Goal: Find specific fact: Find specific fact

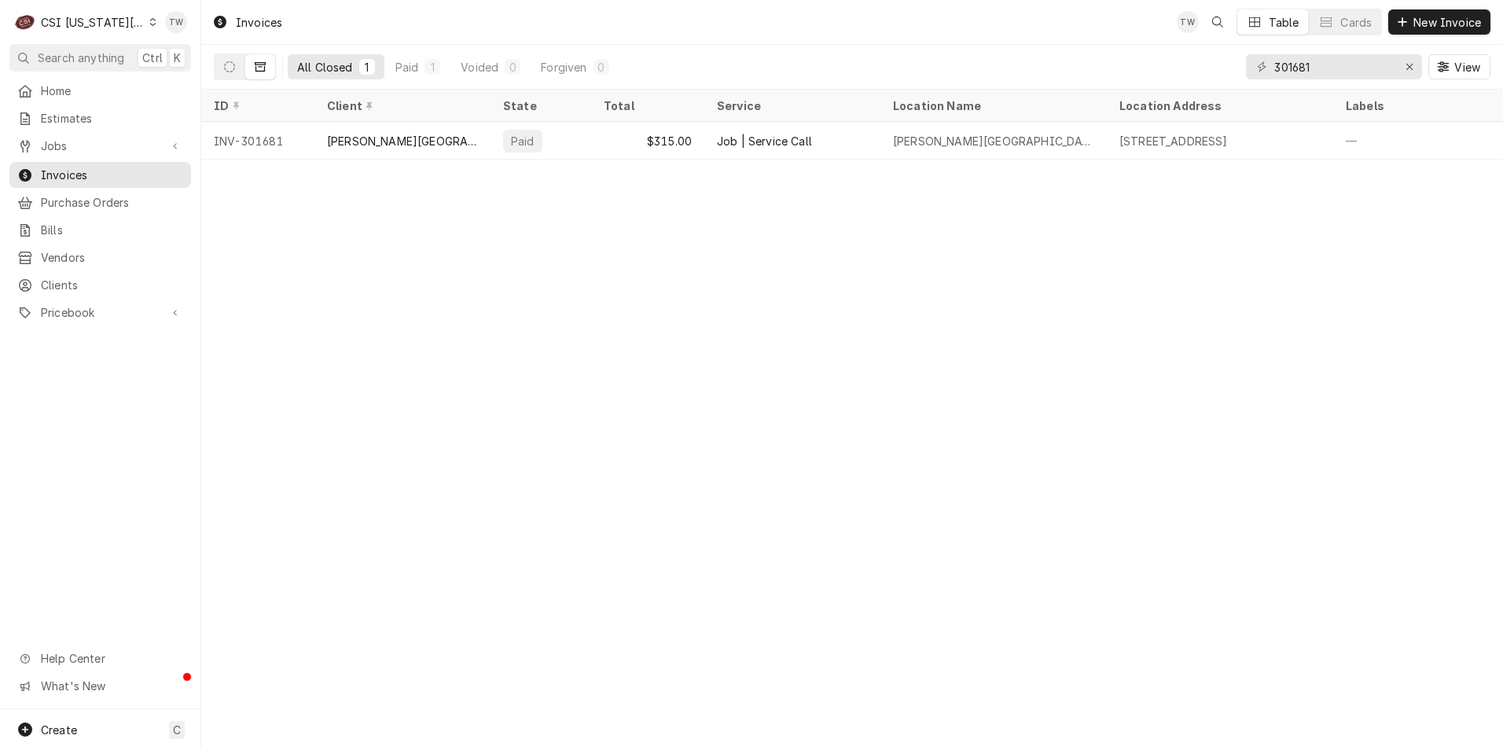
drag, startPoint x: 1361, startPoint y: 336, endPoint x: 1059, endPoint y: 226, distance: 321.5
click at [1361, 336] on div "Invoices TW Table Cards New Invoice All Closed 1 Paid 1 Voided 0 Forgiven 0 301…" at bounding box center [852, 375] width 1302 height 750
click at [64, 167] on span "Invoices" at bounding box center [112, 175] width 142 height 17
drag, startPoint x: 1341, startPoint y: 63, endPoint x: 1151, endPoint y: 31, distance: 192.9
click at [1152, 31] on div "Invoices TW Table Cards New Invoice All Closed 1 Paid 1 Voided 0 Forgiven 0 301…" at bounding box center [852, 45] width 1302 height 90
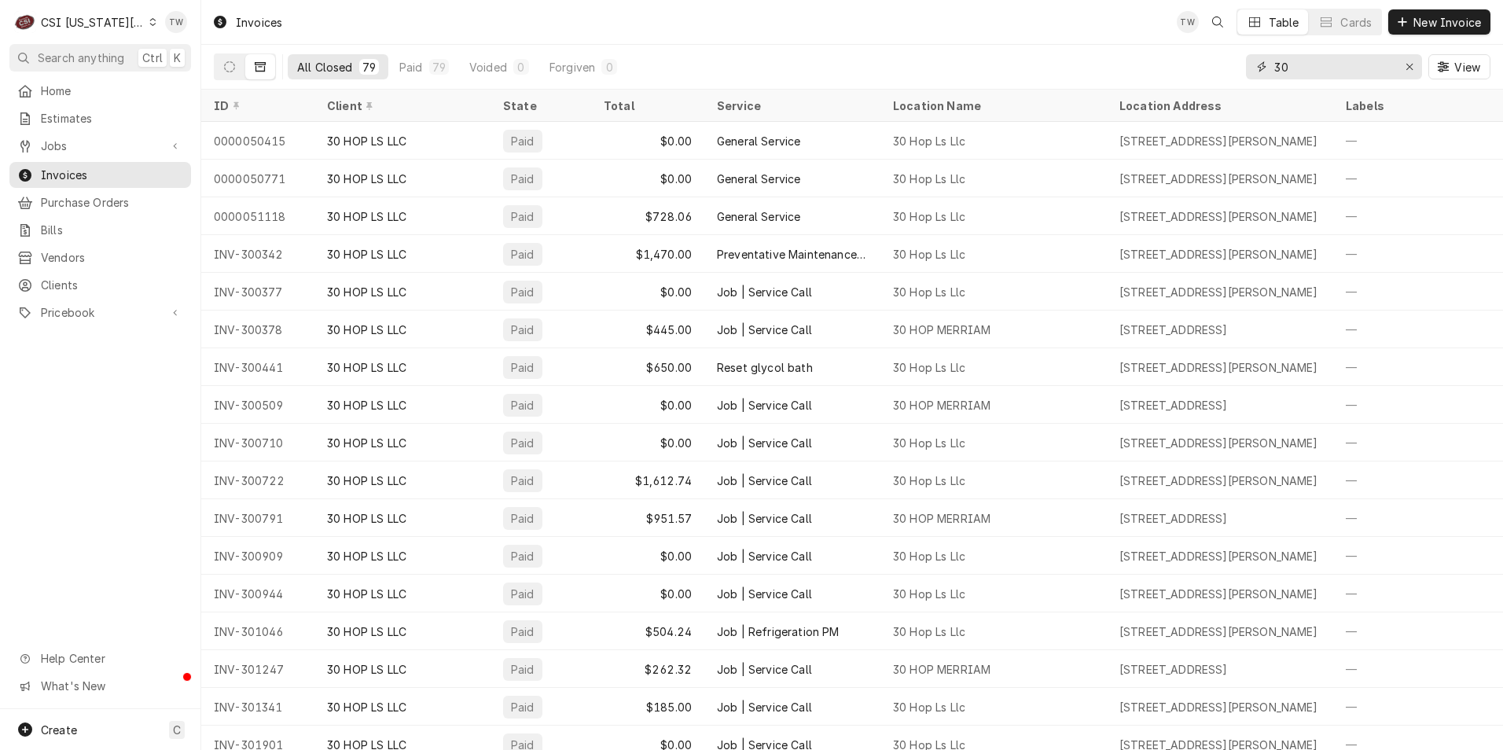
type input "3"
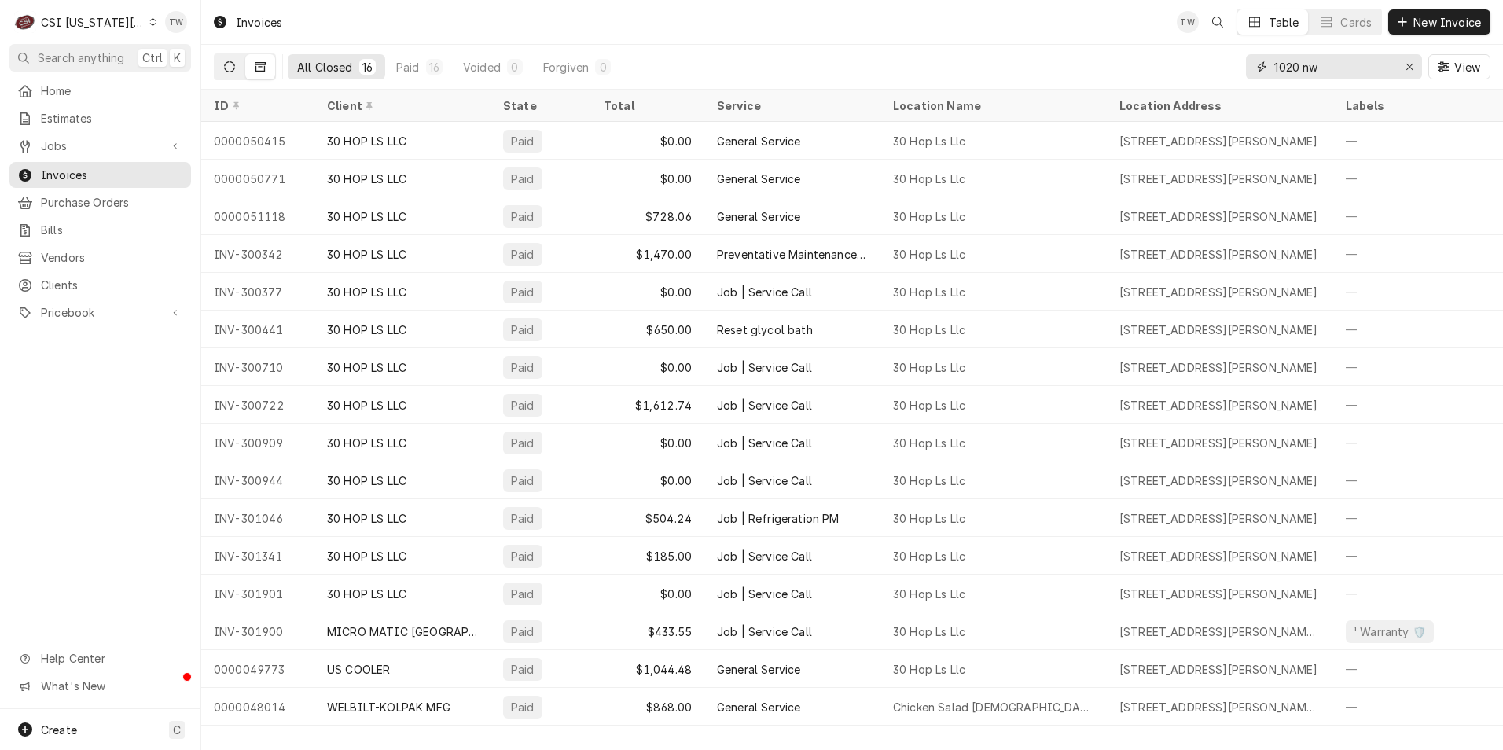
type input "1020 nw"
click at [236, 69] on button "Dynamic Content Wrapper" at bounding box center [230, 66] width 30 height 25
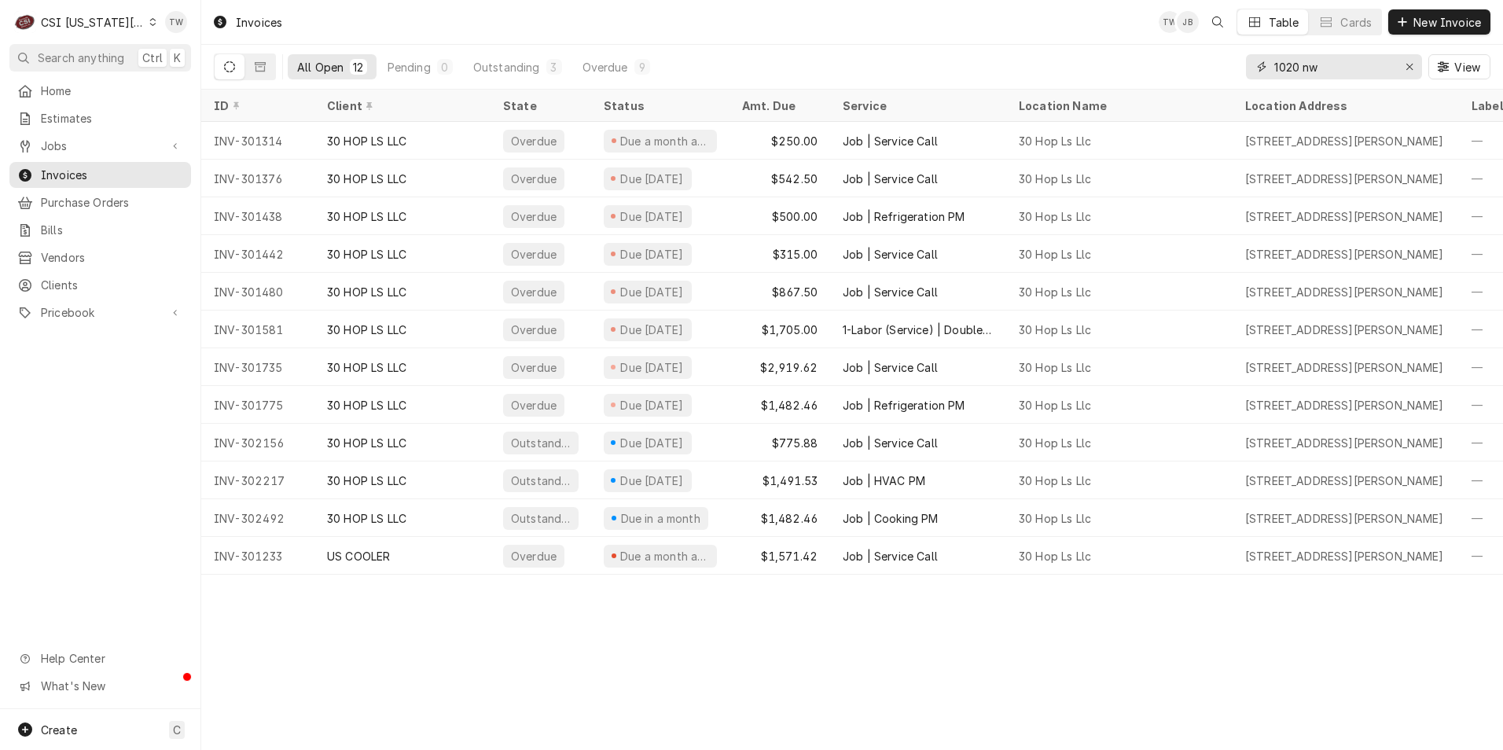
drag, startPoint x: 1323, startPoint y: 73, endPoint x: 1161, endPoint y: 84, distance: 162.3
click at [1162, 84] on div "All Open 12 Pending 0 Outstanding 3 Overdue 9 1020 nw View" at bounding box center [852, 67] width 1276 height 44
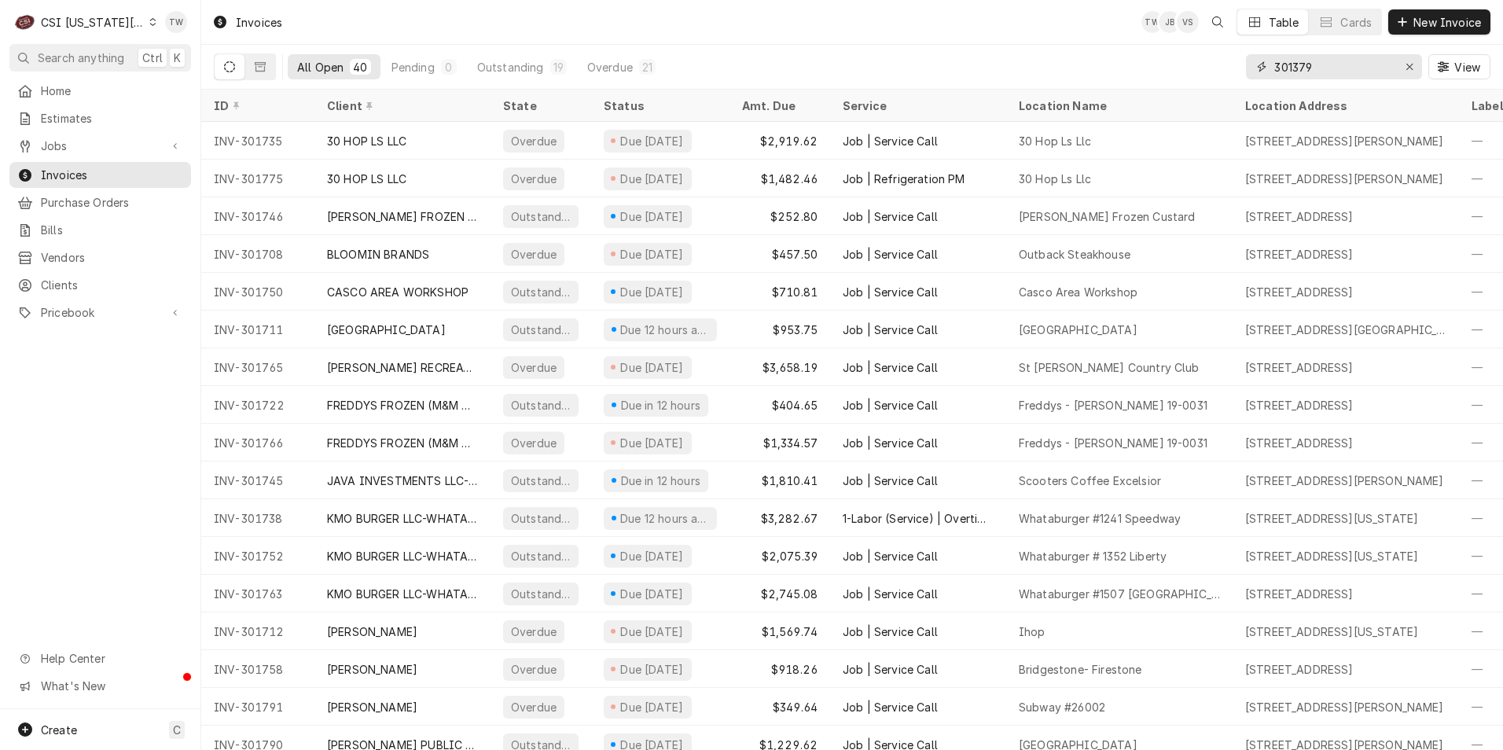
type input "301379"
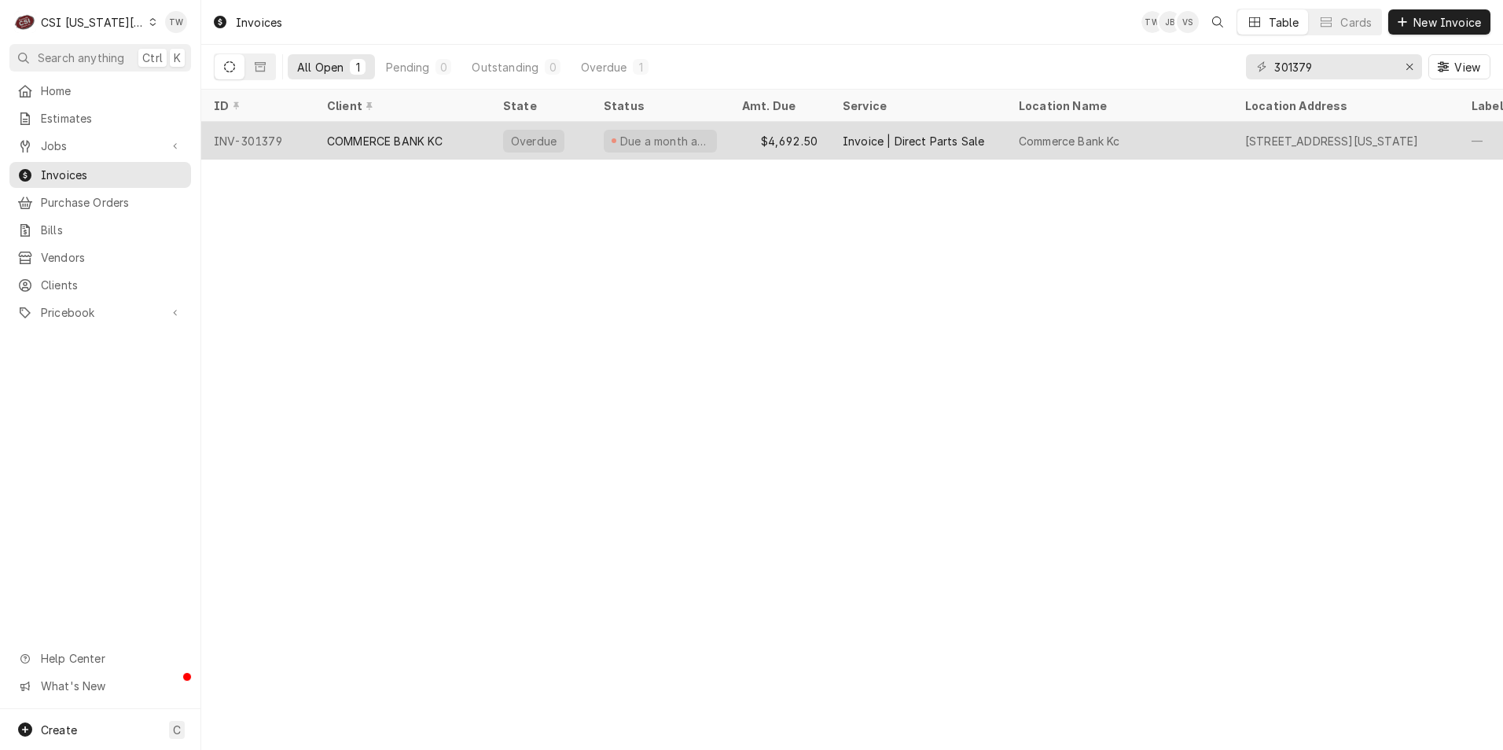
click at [432, 140] on div "COMMERCE BANK KC" at bounding box center [385, 141] width 116 height 17
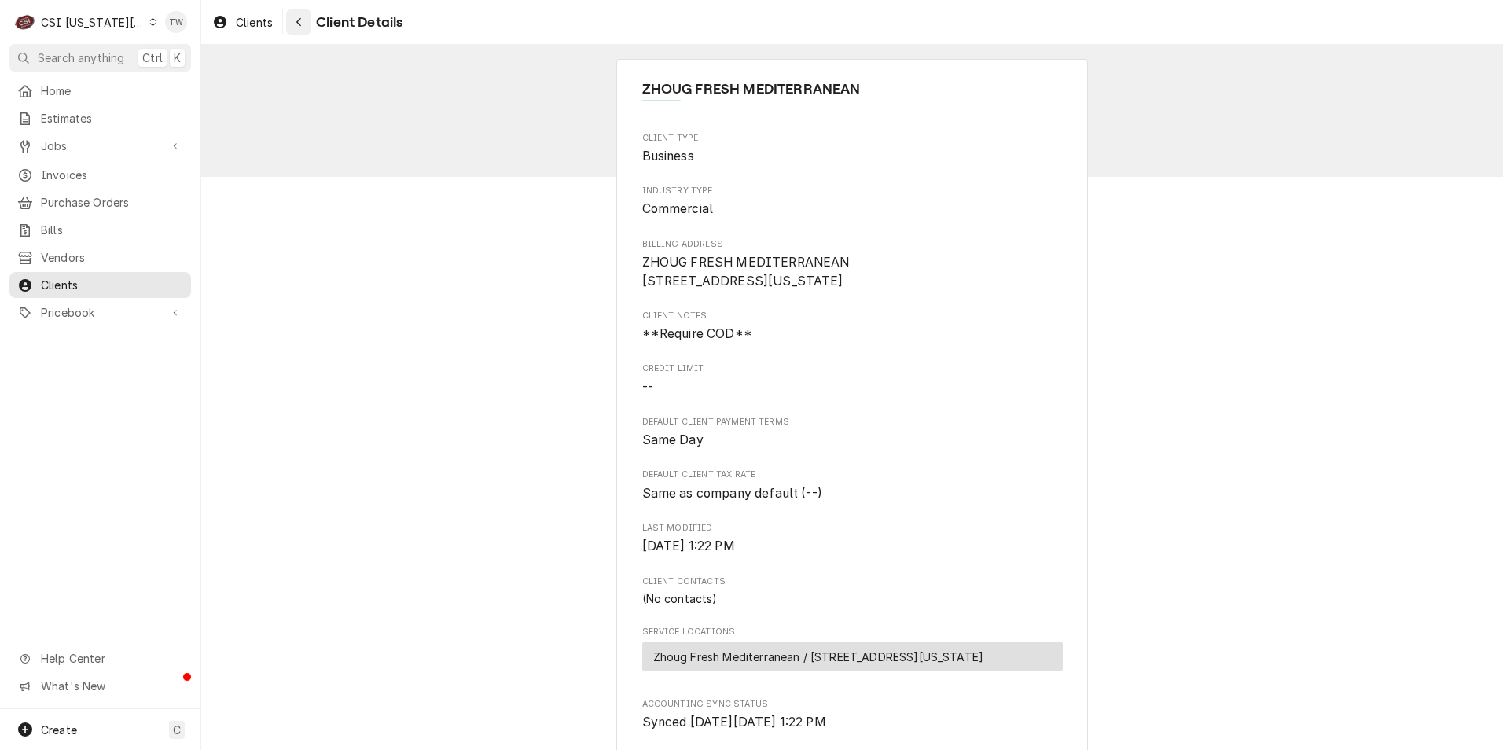
click at [303, 20] on div "Navigate back" at bounding box center [299, 22] width 16 height 16
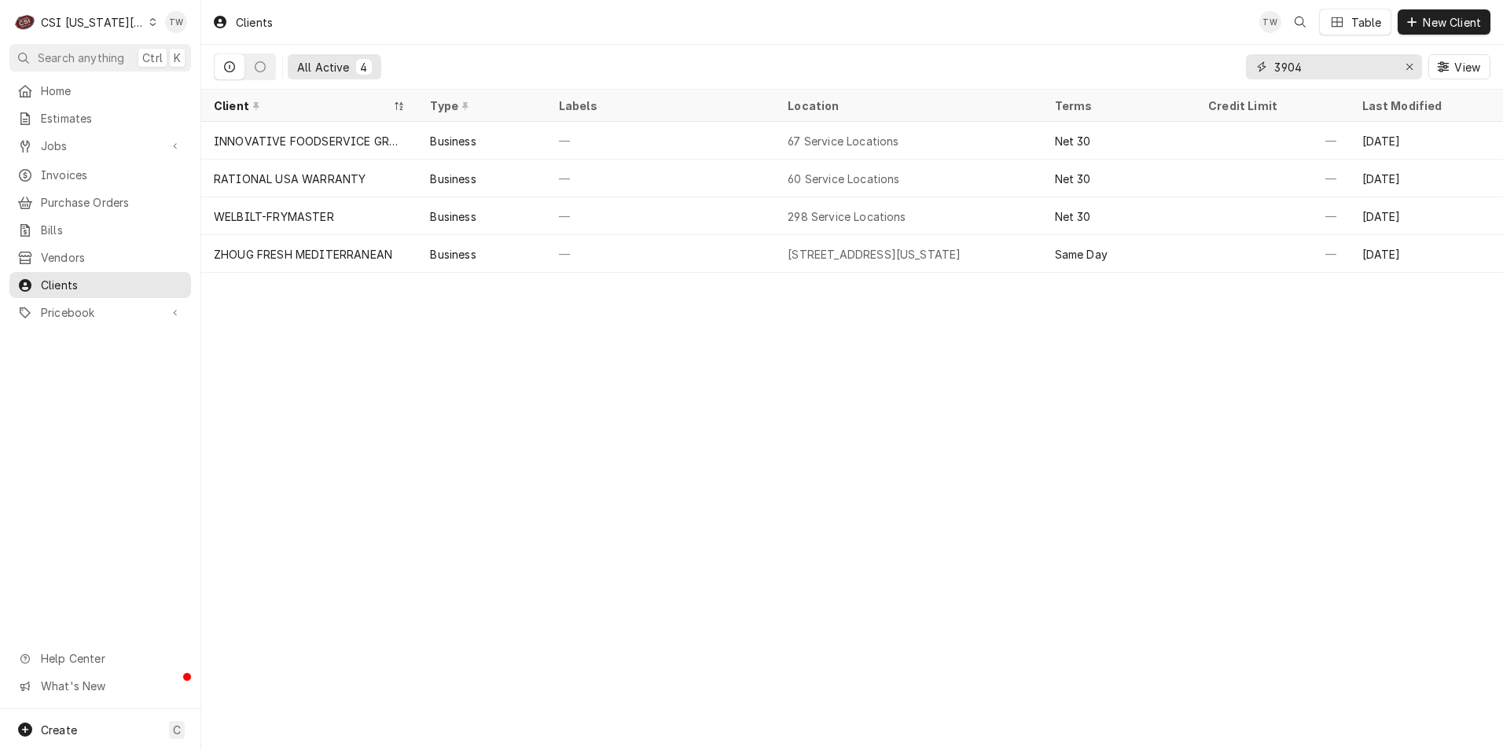
drag, startPoint x: 1301, startPoint y: 66, endPoint x: 1109, endPoint y: 41, distance: 193.4
click at [1114, 42] on div "Clients TW Table New Client All Active 4 3904 View" at bounding box center [852, 45] width 1302 height 90
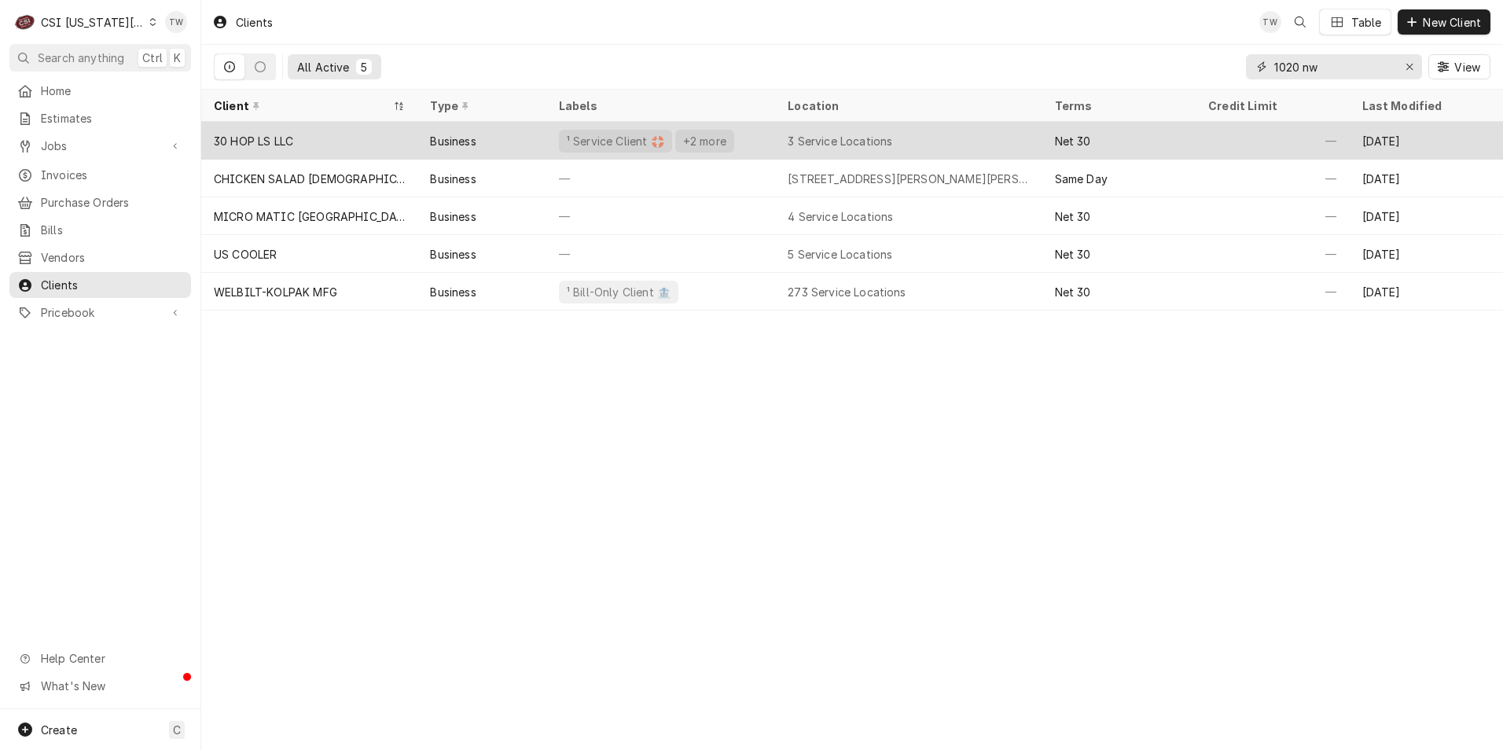
type input "1020 nw"
click at [354, 148] on div "30 HOP LS LLC" at bounding box center [309, 141] width 216 height 38
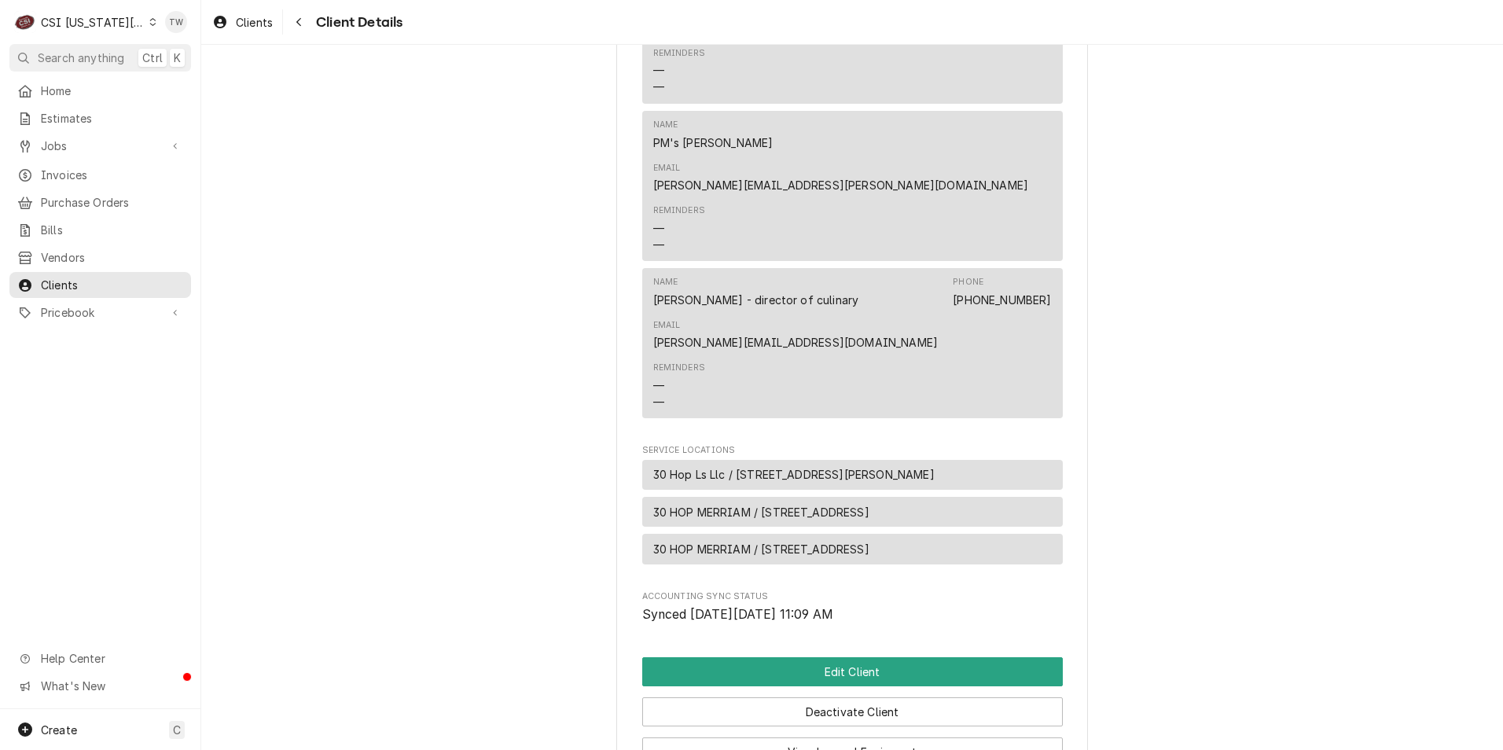
scroll to position [1409, 0]
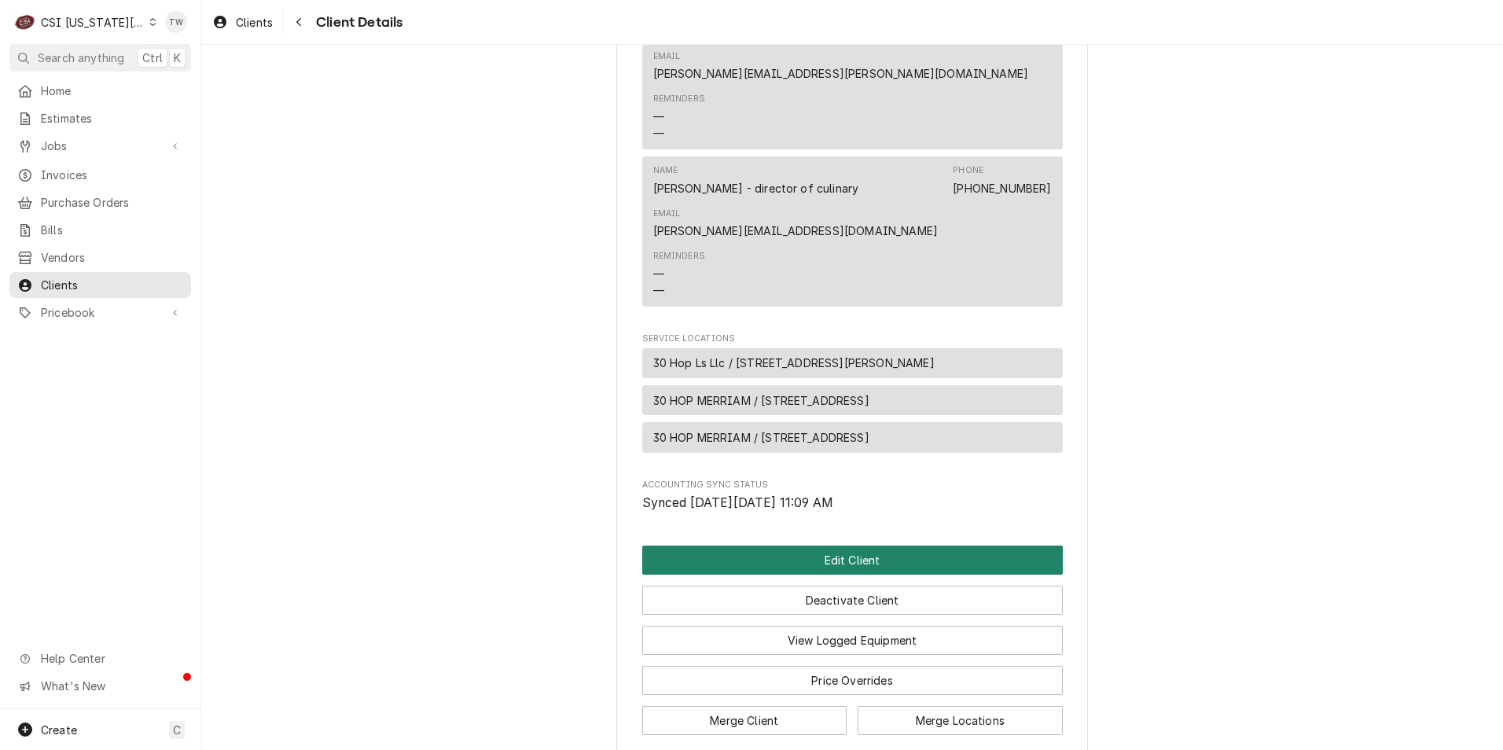
click at [839, 545] on button "Edit Client" at bounding box center [852, 559] width 421 height 29
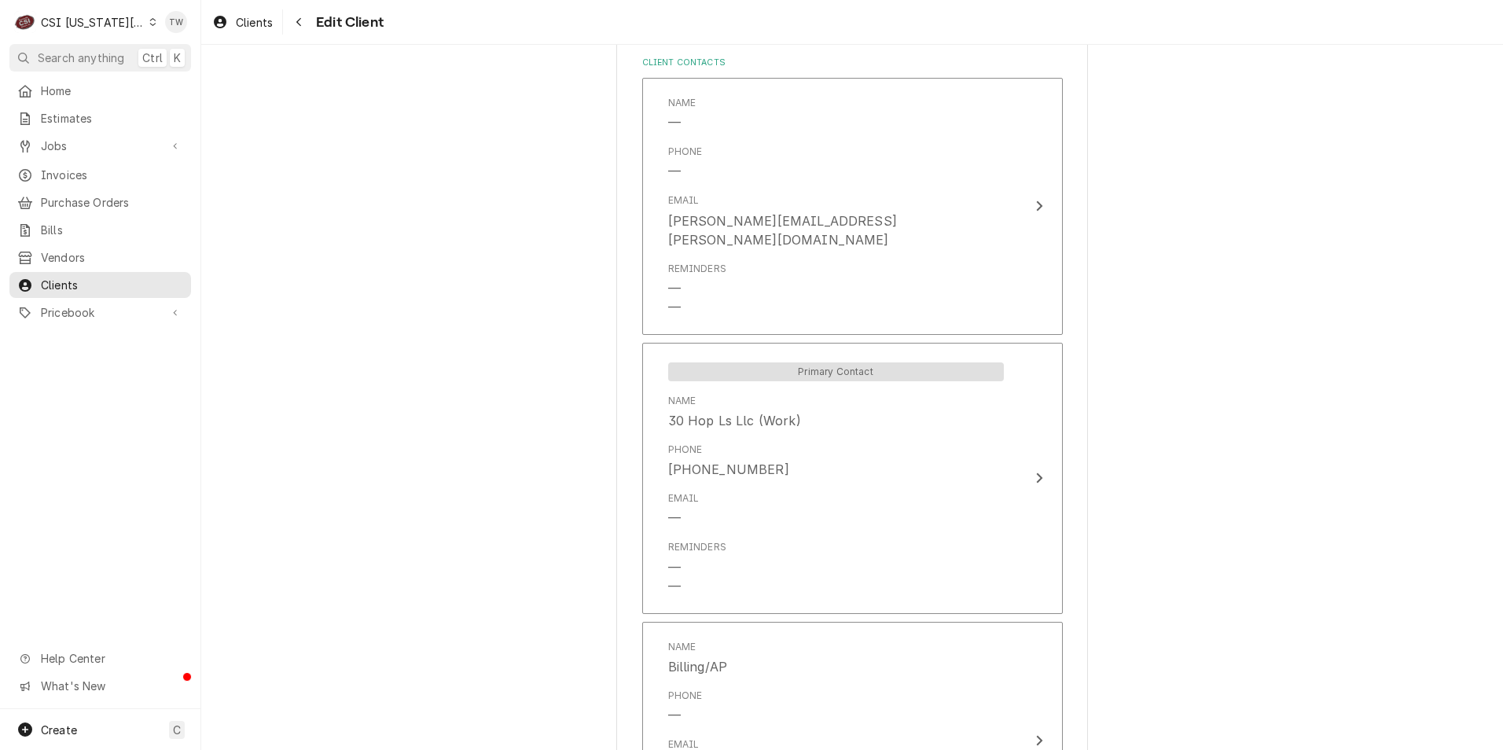
scroll to position [1179, 0]
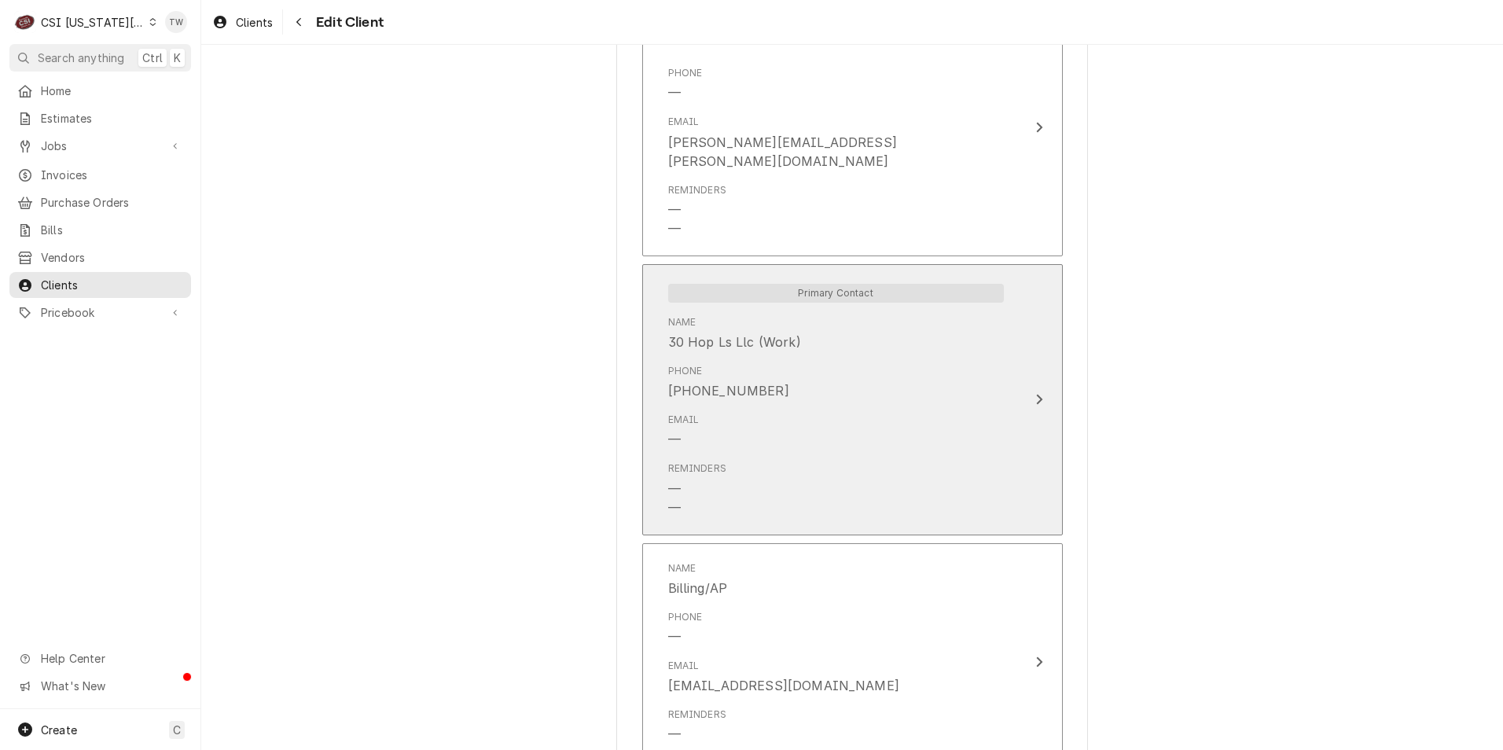
click at [824, 411] on div "Email —" at bounding box center [836, 430] width 336 height 49
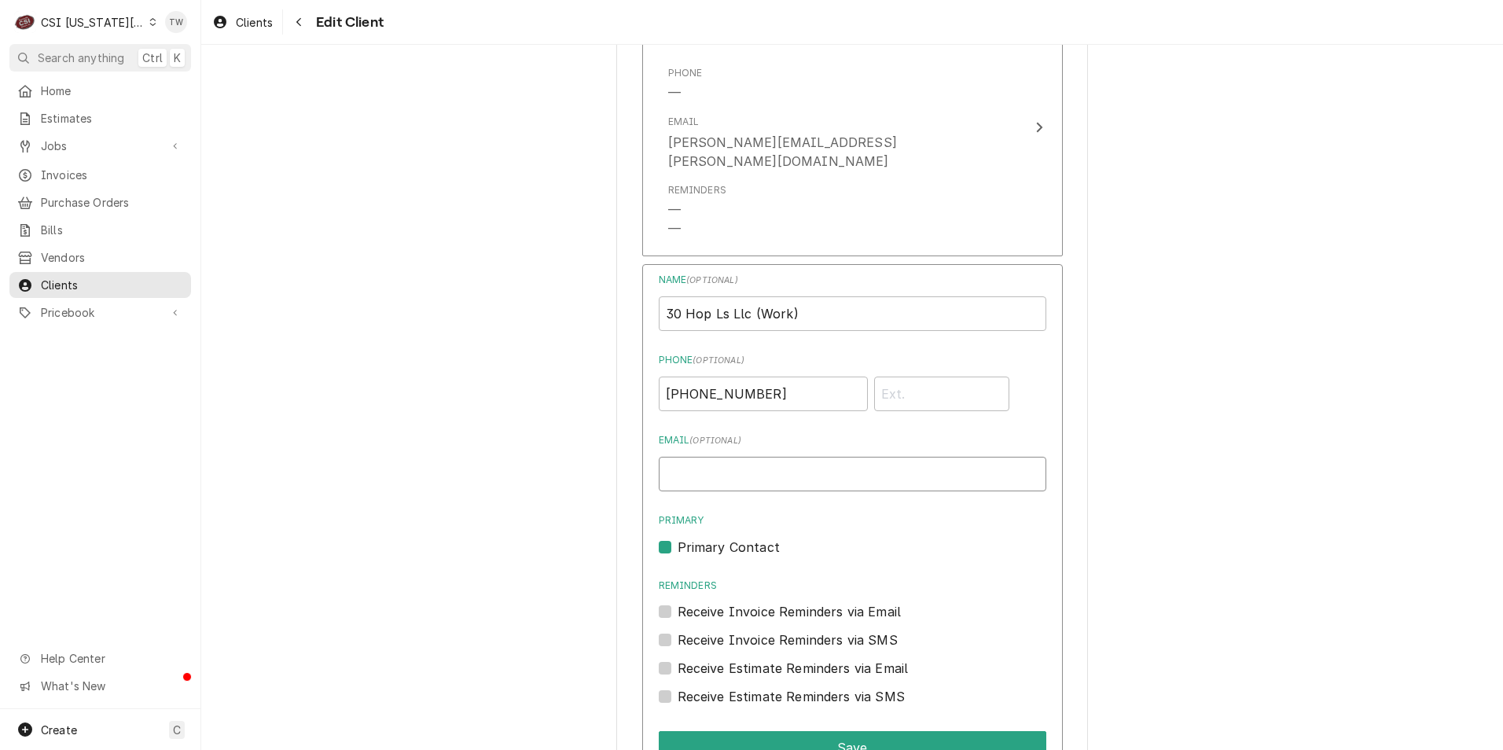
click at [731, 464] on input "Email ( optional )" at bounding box center [853, 474] width 388 height 35
paste input "30hopleessummit@meinvoices.com"
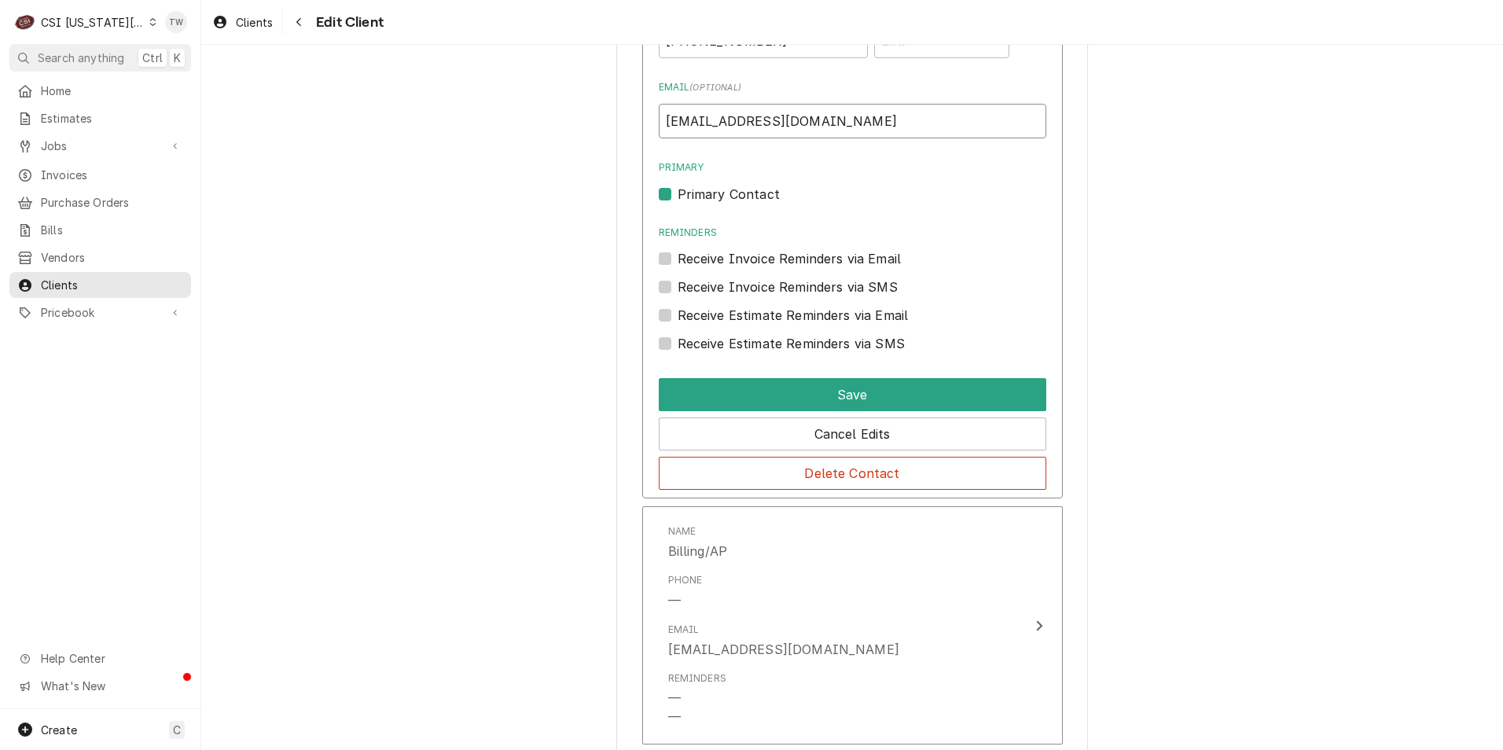
scroll to position [1729, 0]
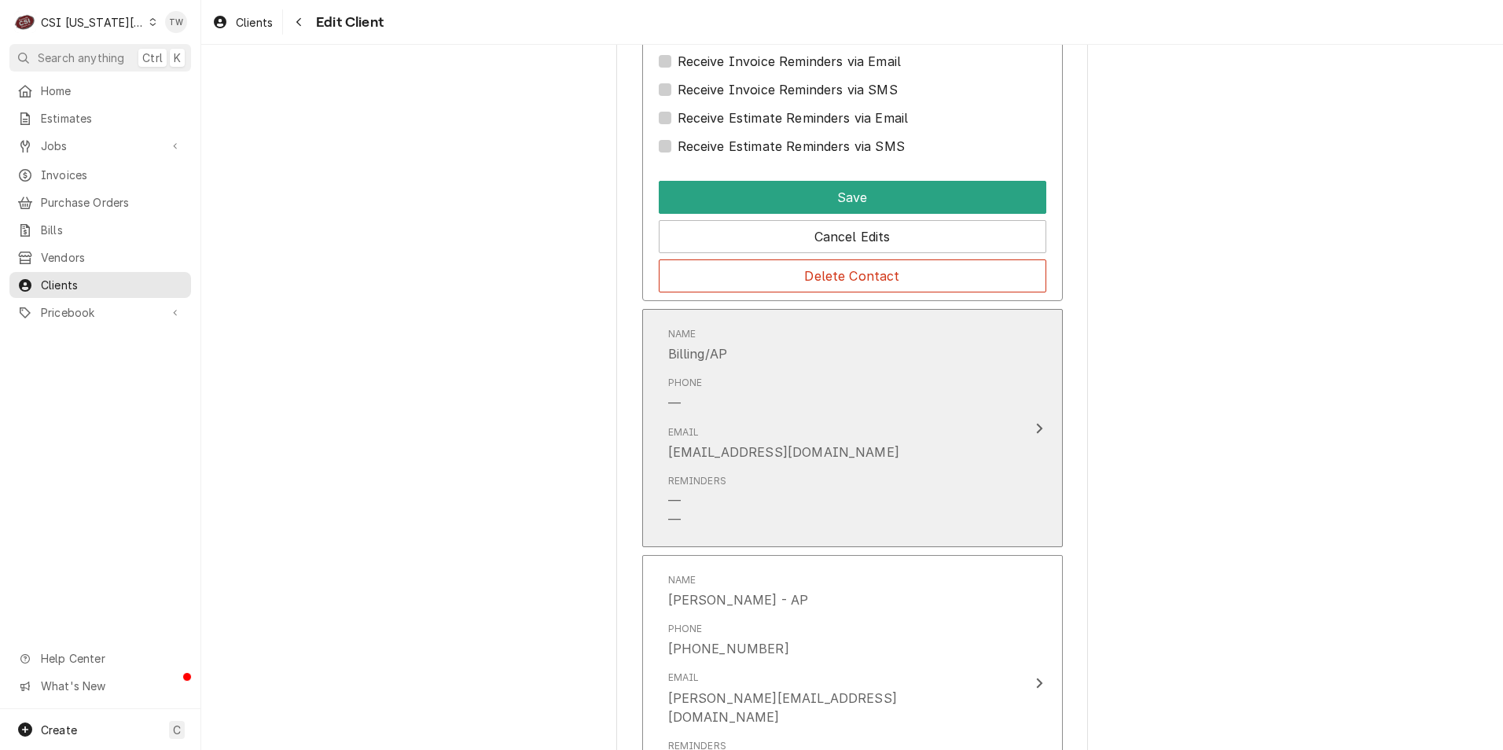
type input "30hopleessummit@meinvoices.com"
click at [792, 468] on div "Reminders — —" at bounding box center [836, 502] width 336 height 68
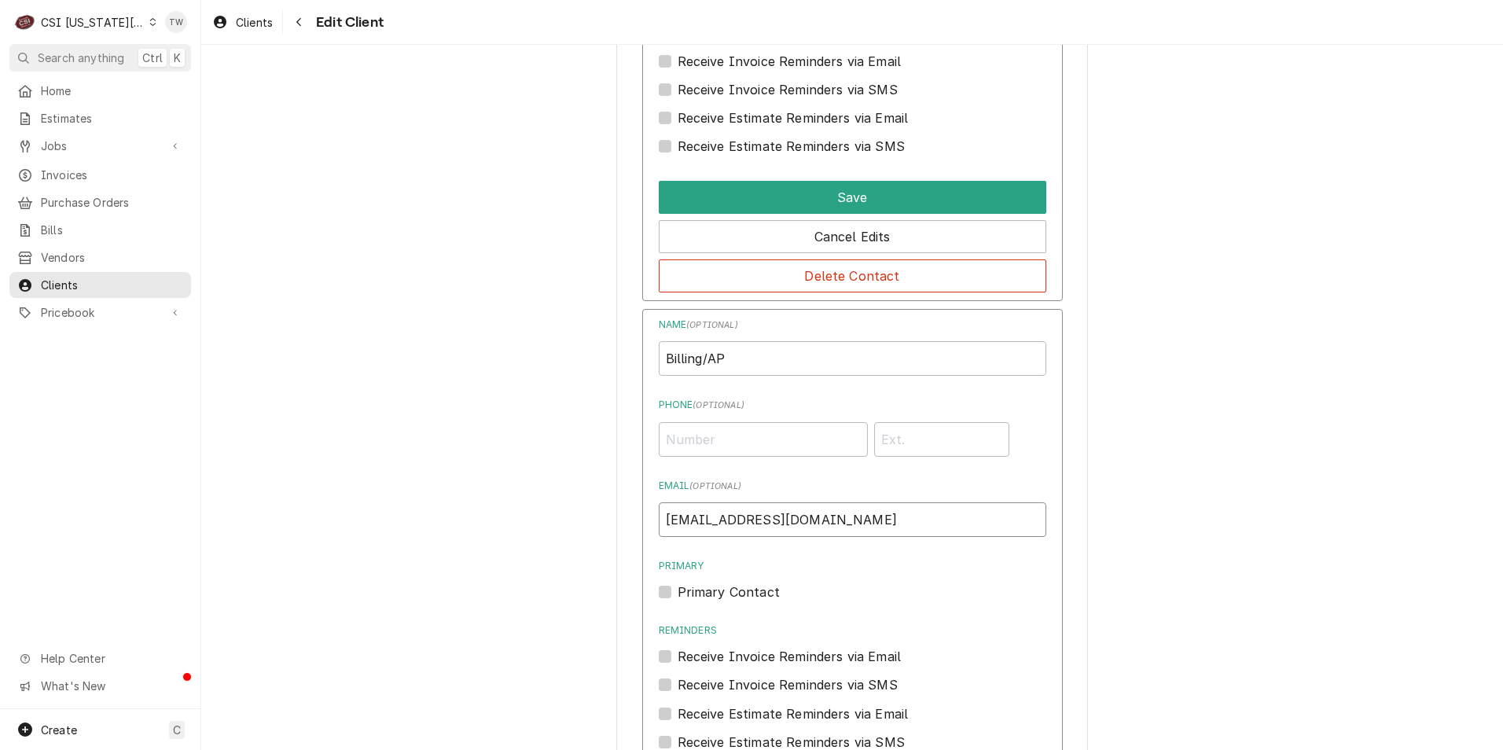
drag, startPoint x: 452, startPoint y: 473, endPoint x: 332, endPoint y: 473, distance: 119.5
click at [335, 473] on div "Please provide the following information about your client: Client Type Industr…" at bounding box center [852, 435] width 1302 height 4206
paste input "30hopleessummit@meinvoices"
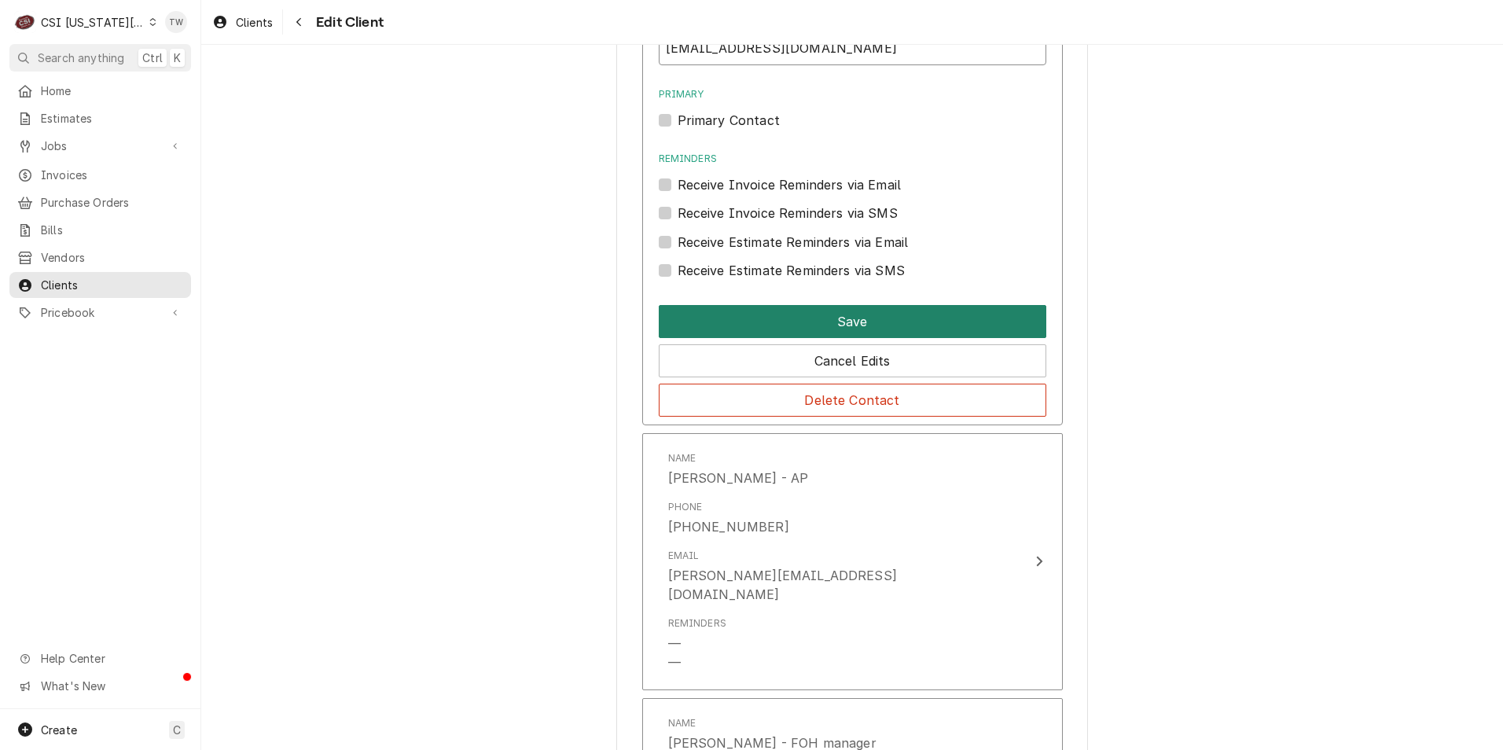
type input "30hopleessummit@meinvoices.com"
click at [830, 305] on button "Save" at bounding box center [853, 321] width 388 height 33
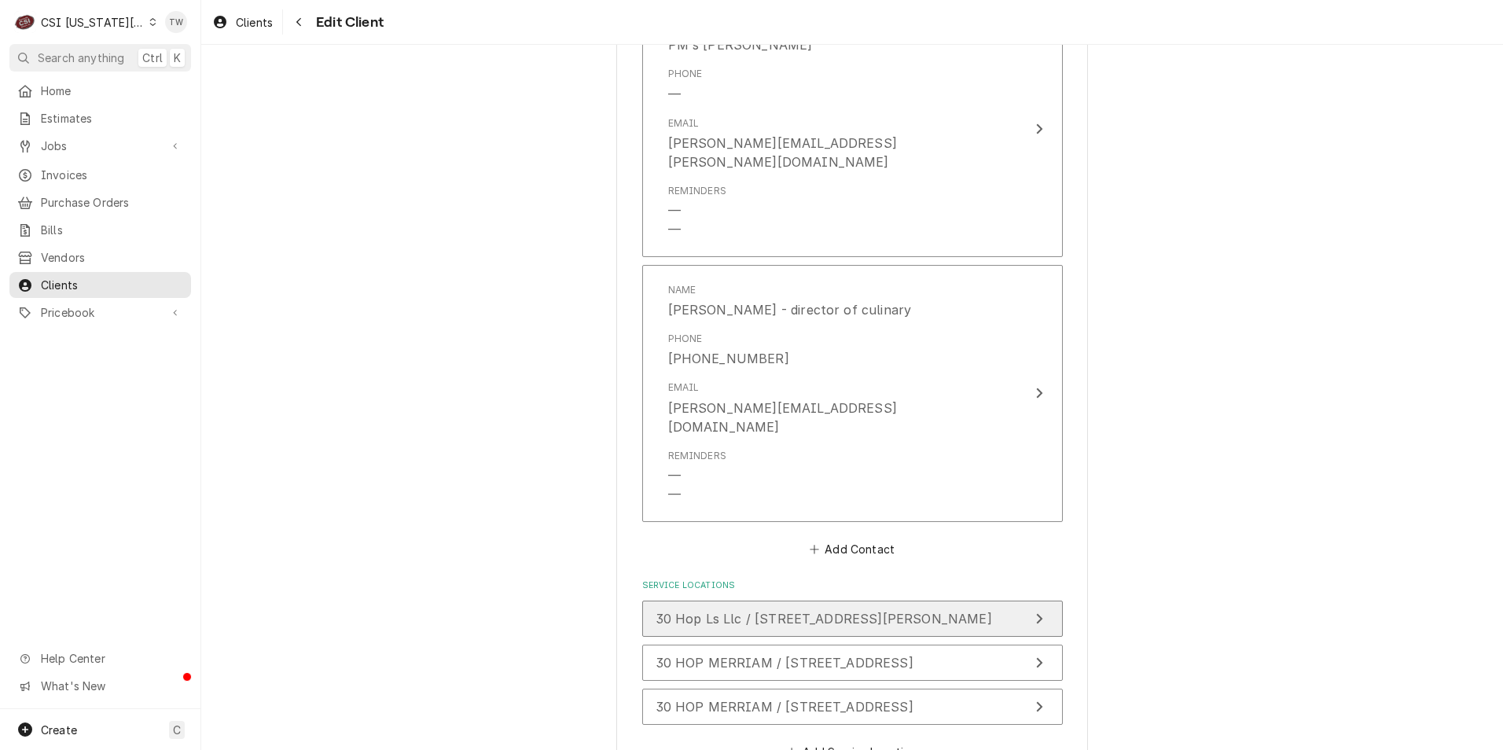
scroll to position [3074, 0]
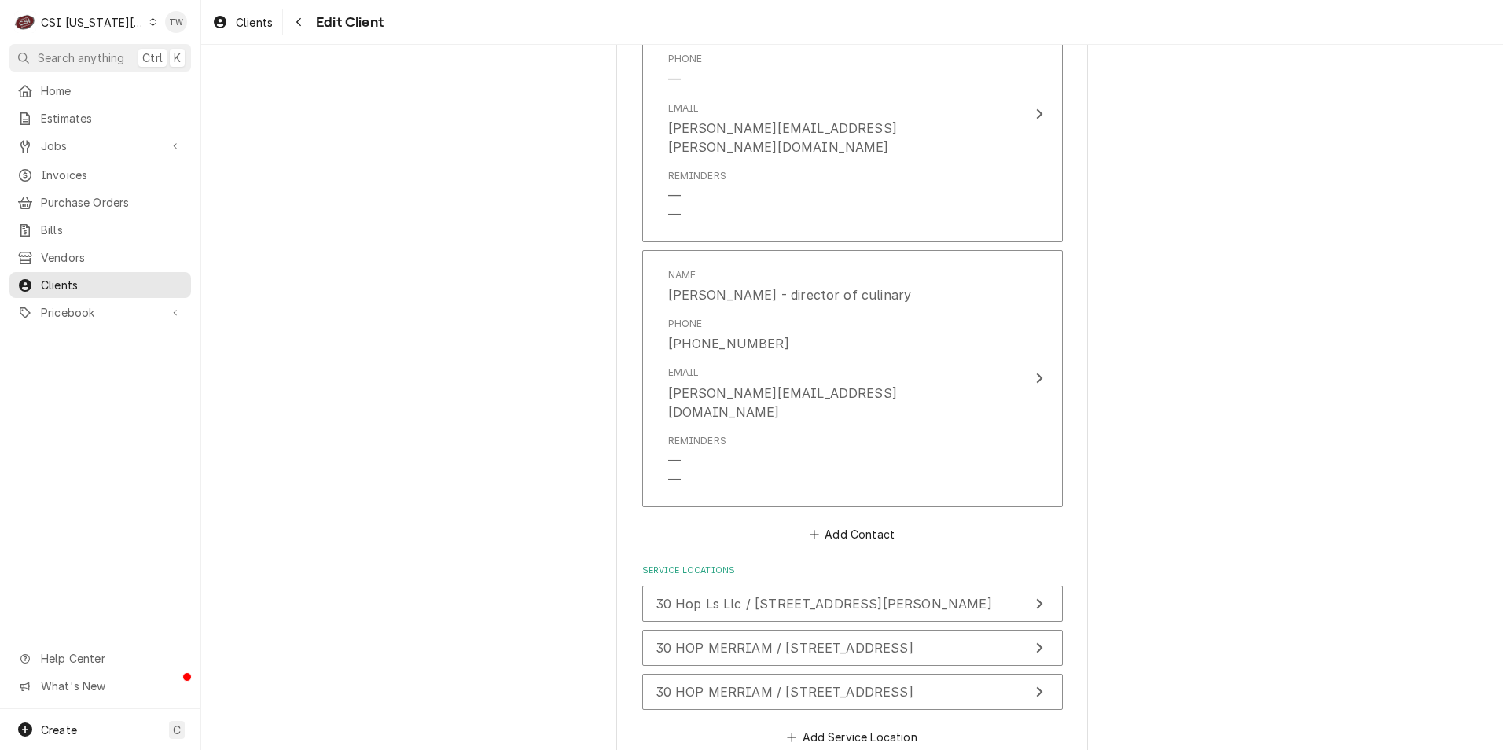
type textarea "x"
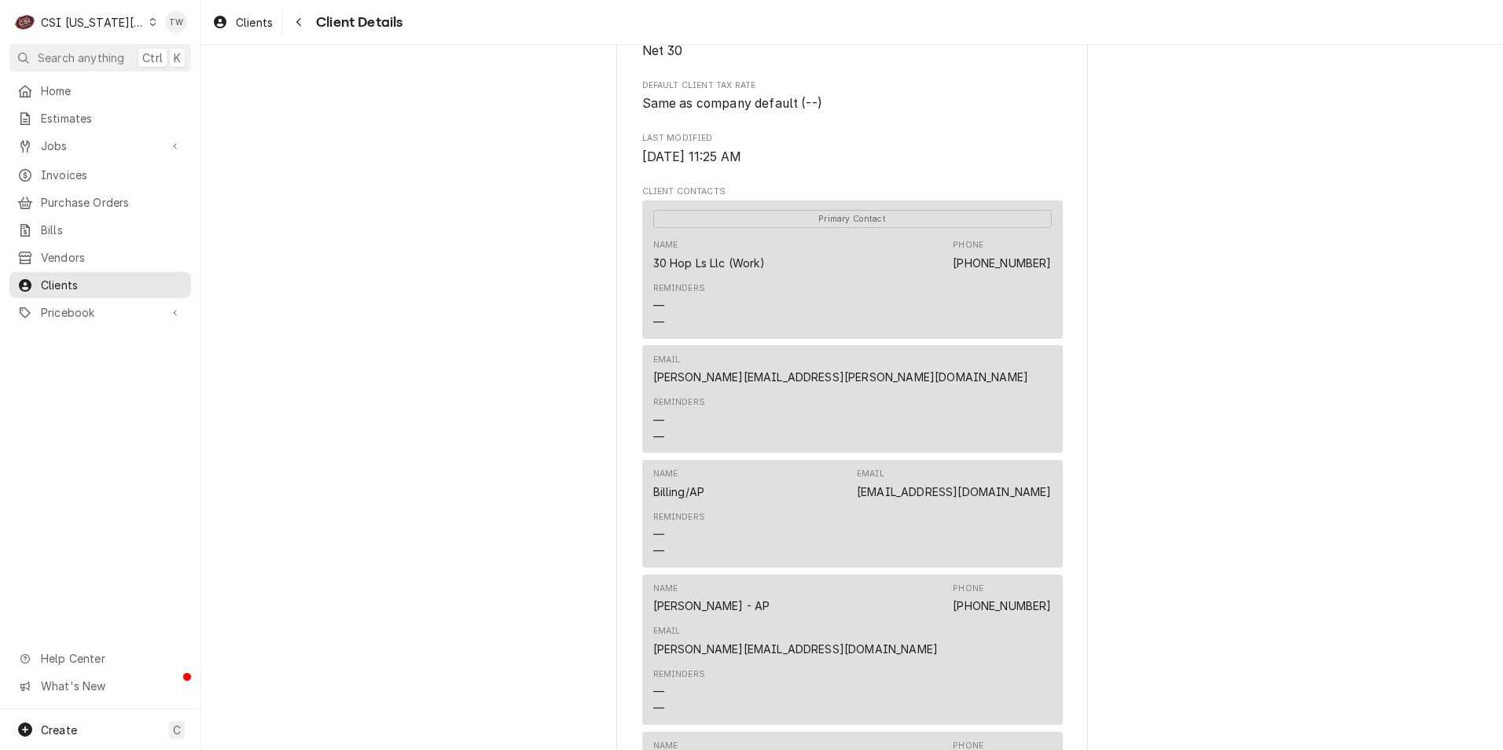
scroll to position [230, 0]
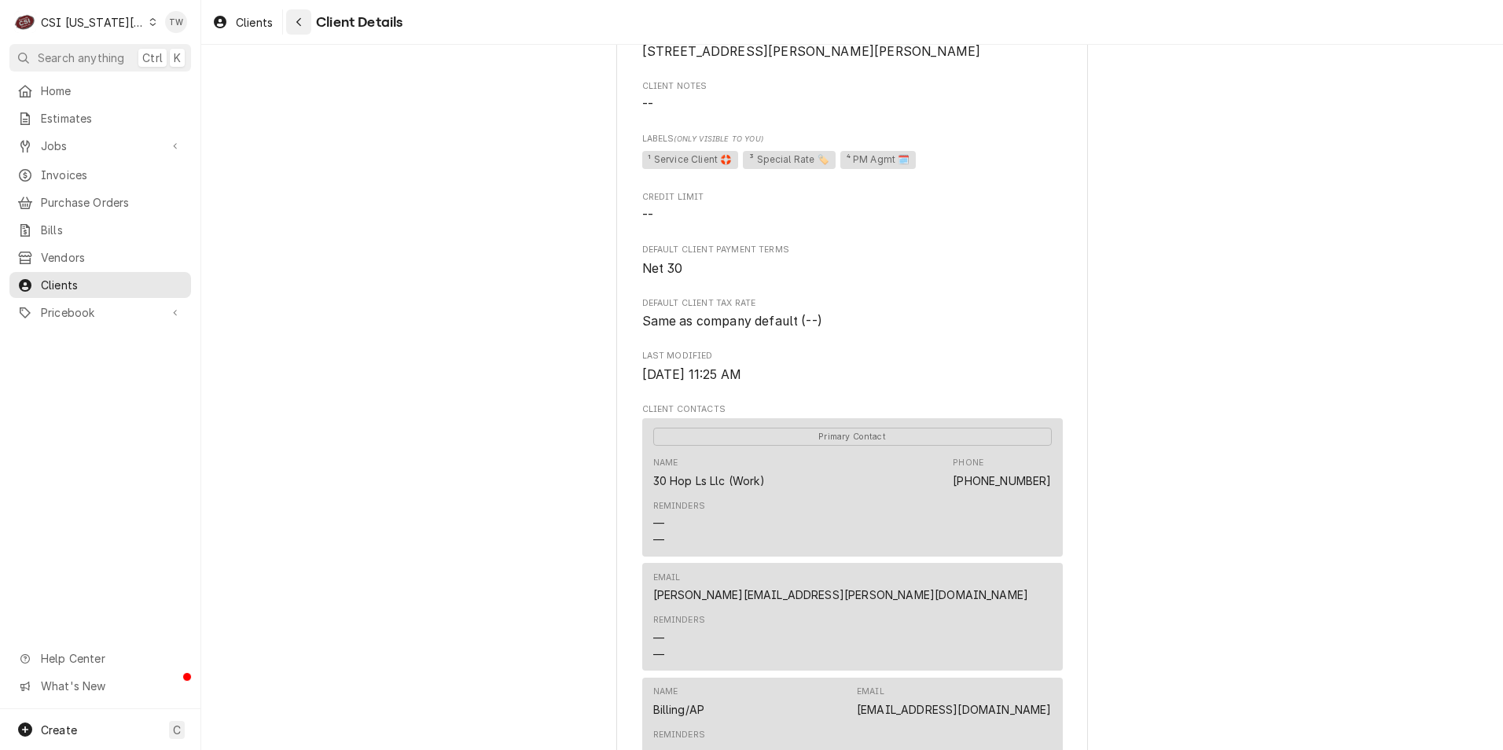
click at [298, 25] on icon "Navigate back" at bounding box center [299, 22] width 7 height 11
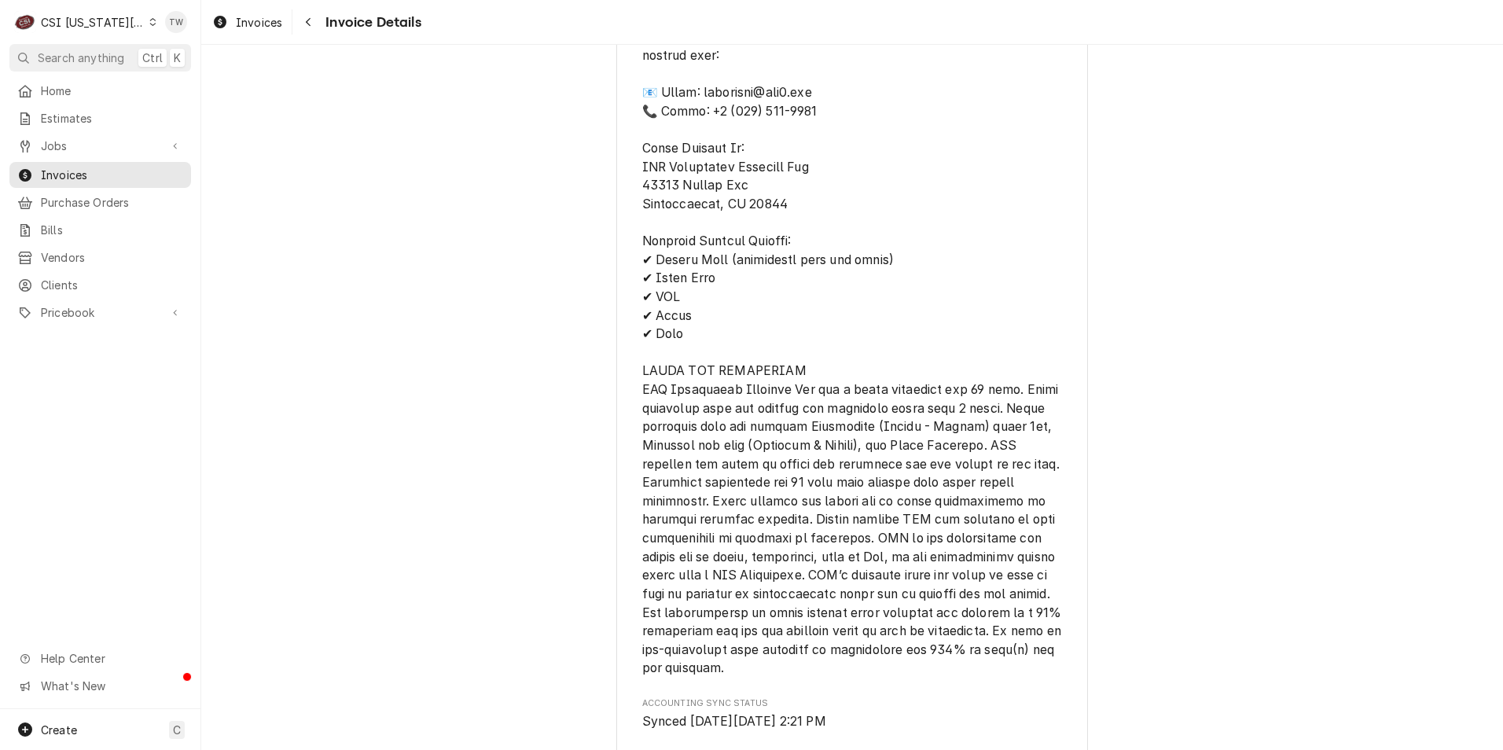
scroll to position [2186, 0]
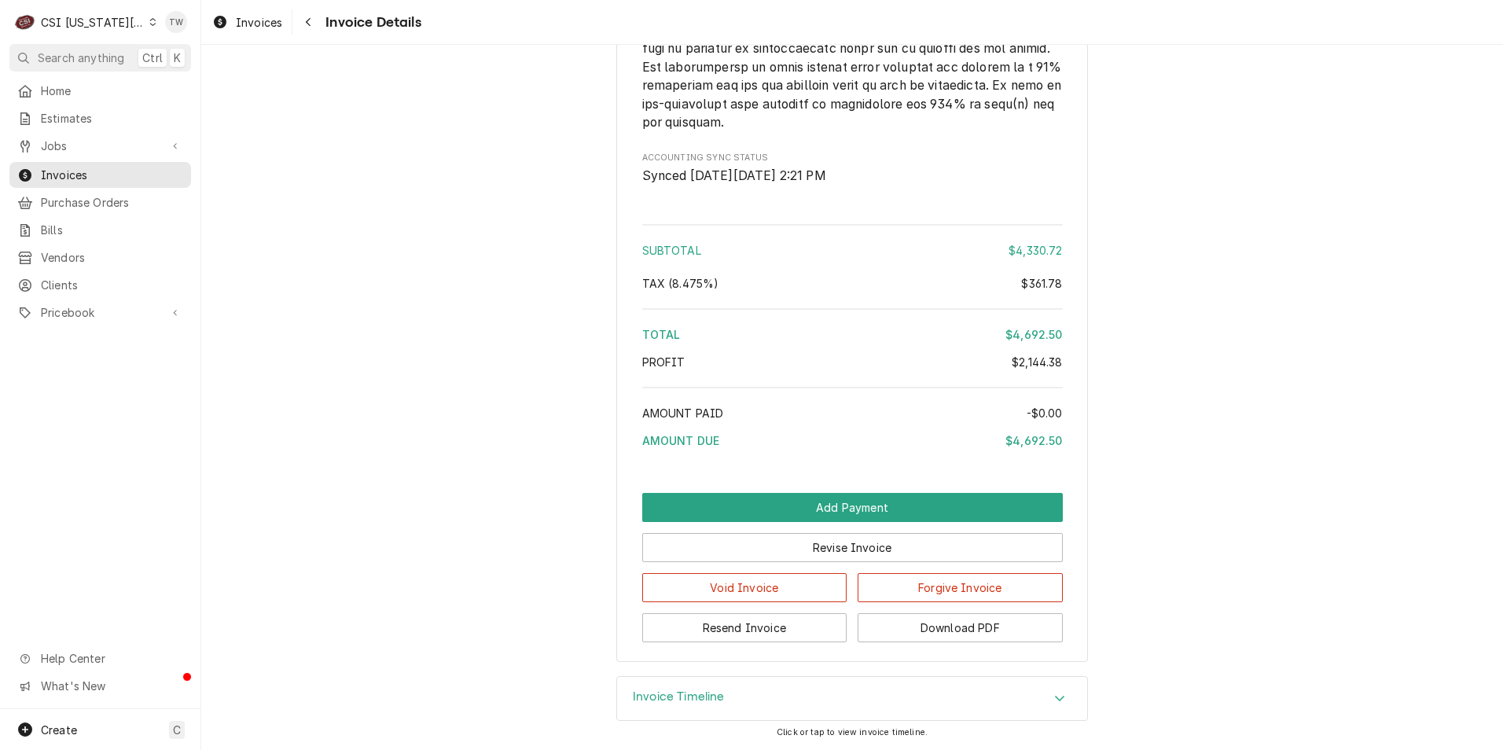
click at [645, 688] on div "Invoice Timeline" at bounding box center [852, 699] width 470 height 44
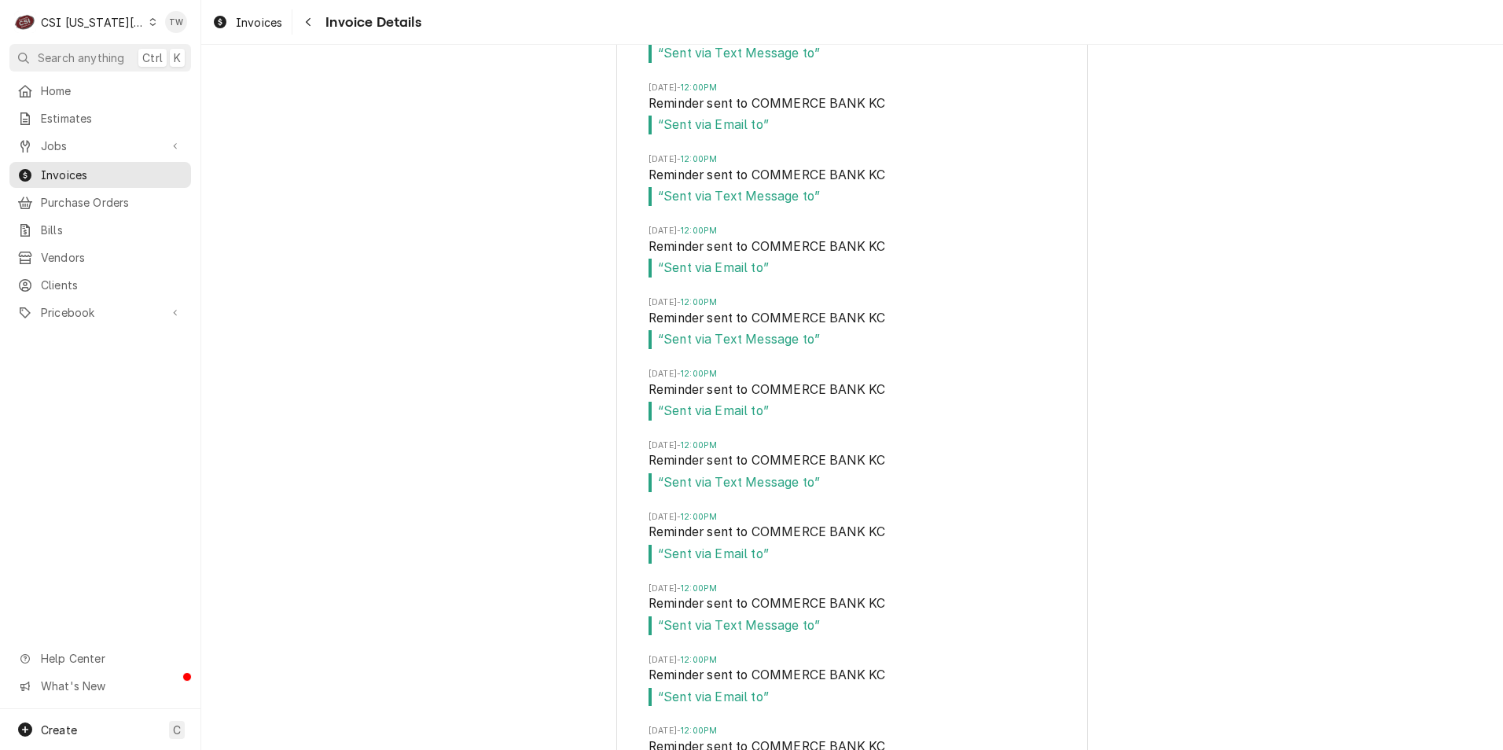
scroll to position [2830, 0]
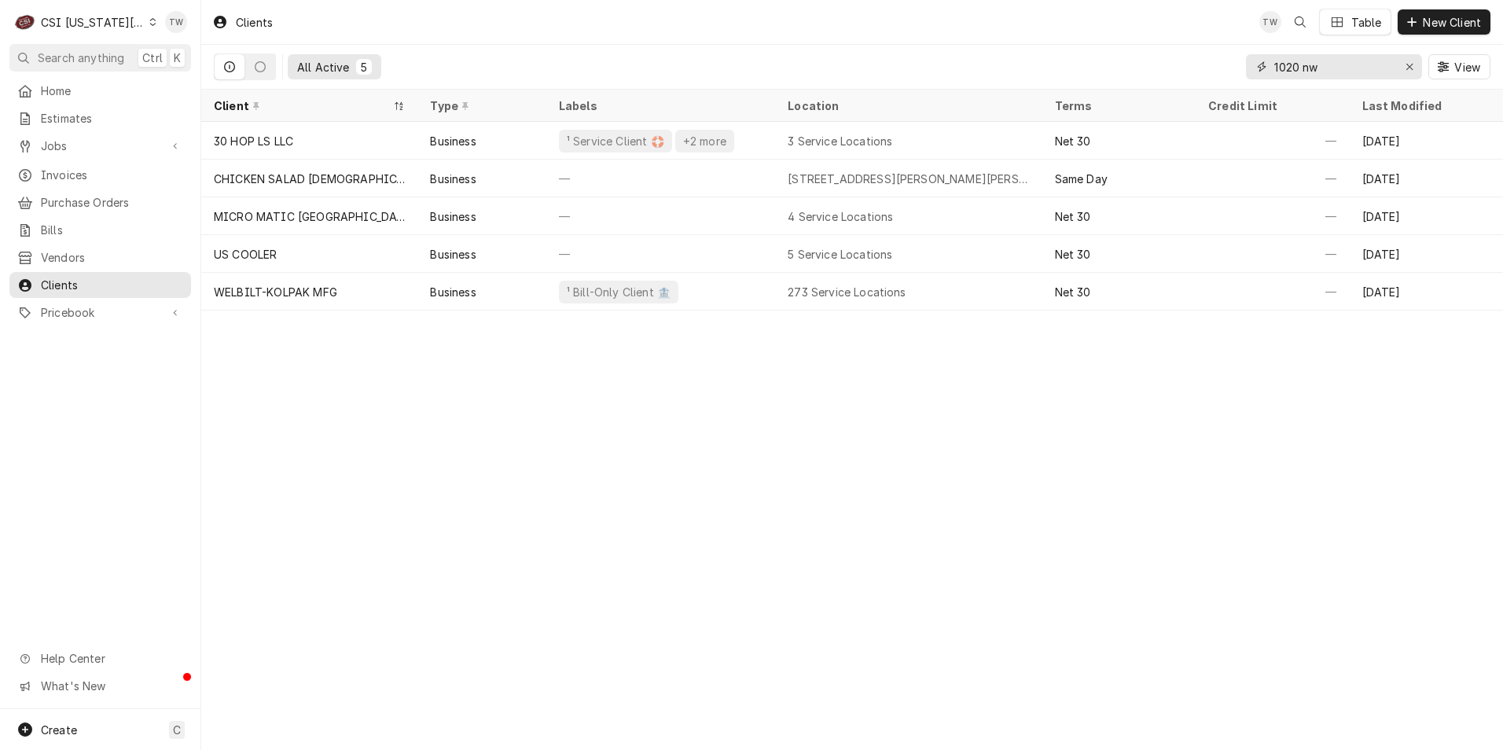
drag, startPoint x: 1163, startPoint y: 64, endPoint x: 1036, endPoint y: 71, distance: 127.5
click at [1036, 71] on div "All Active 5 1020 nw View" at bounding box center [852, 67] width 1276 height 44
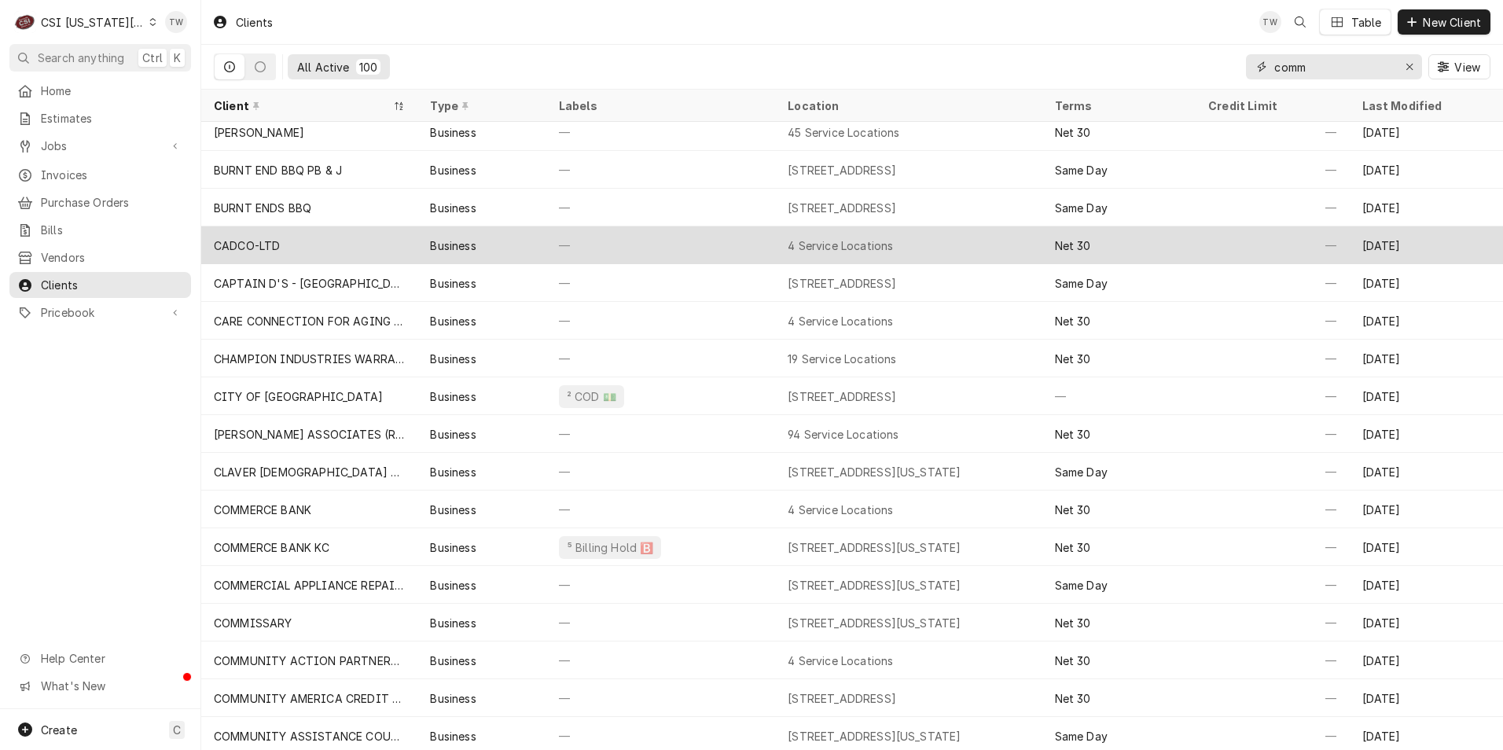
scroll to position [351, 0]
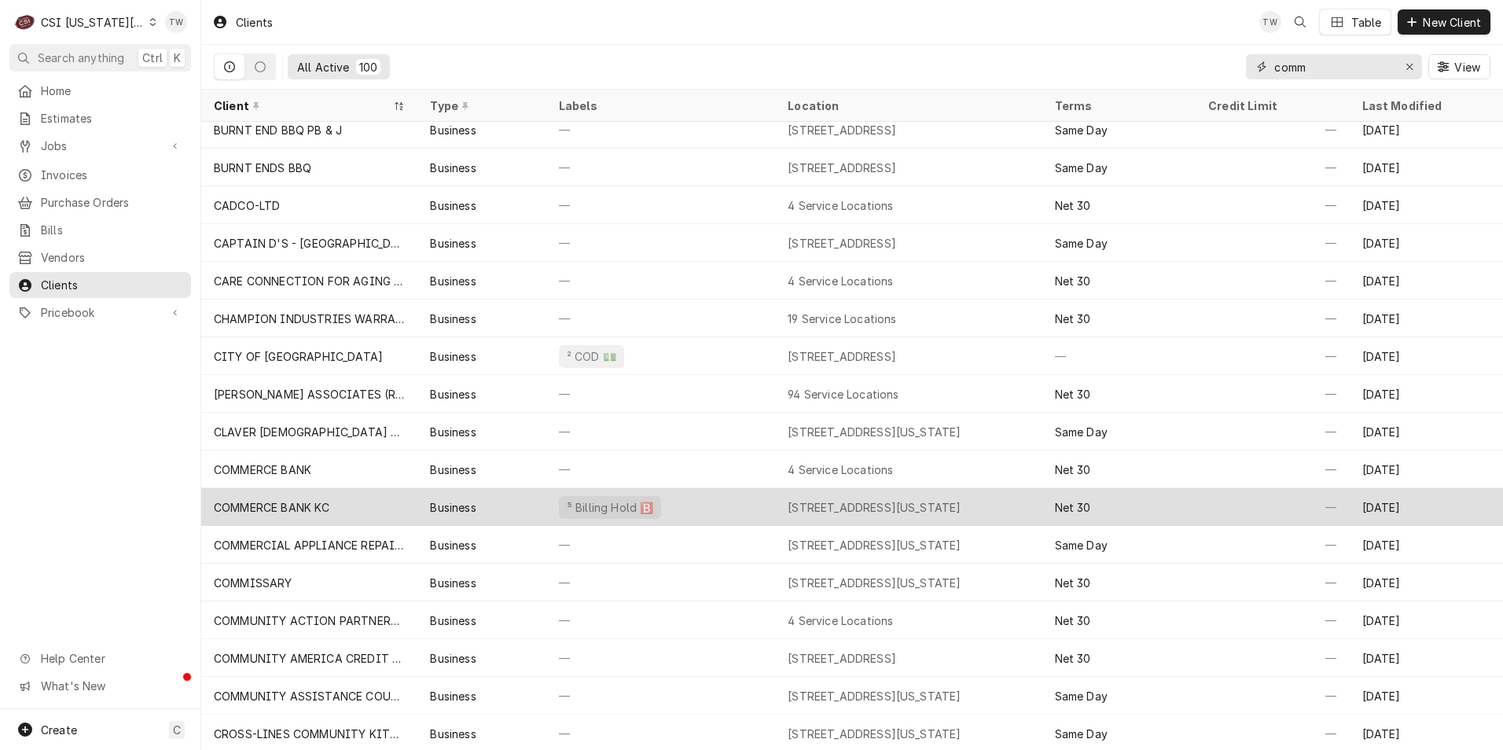
type input "comm"
click at [352, 509] on div "COMMERCE BANK KC" at bounding box center [309, 507] width 216 height 38
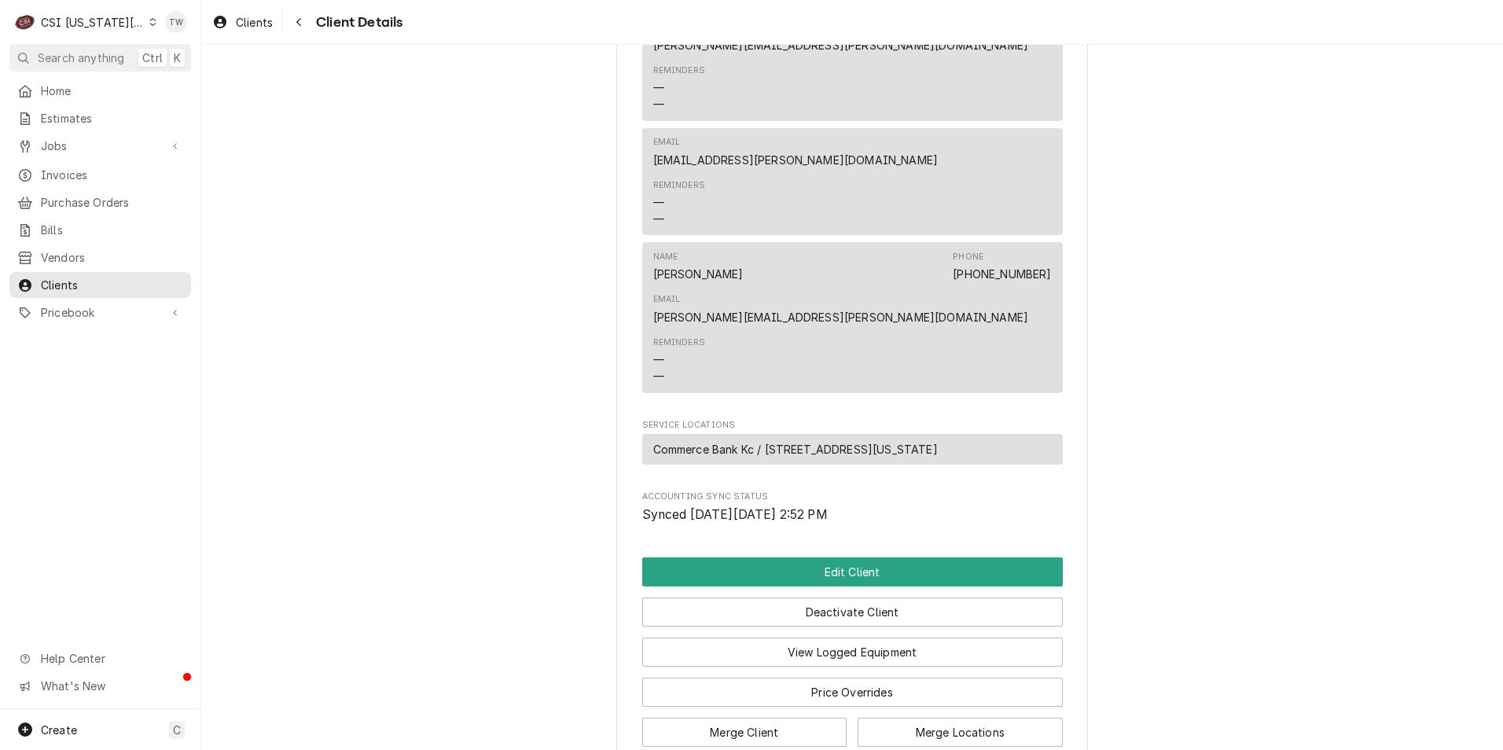
scroll to position [764, 0]
drag, startPoint x: 291, startPoint y: 23, endPoint x: 299, endPoint y: 26, distance: 8.5
click at [291, 23] on div "Navigate back" at bounding box center [299, 22] width 16 height 16
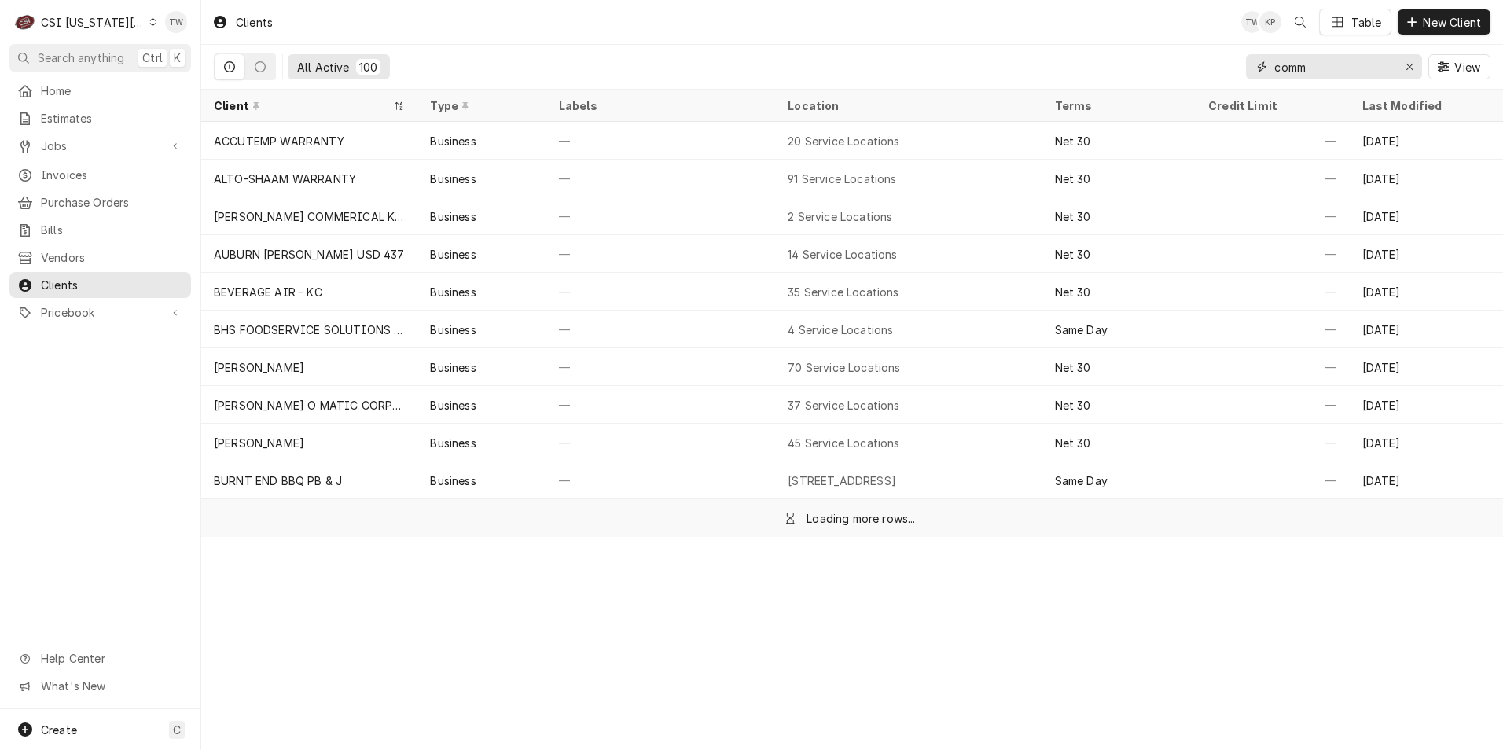
drag, startPoint x: 1331, startPoint y: 65, endPoint x: 1088, endPoint y: 39, distance: 244.3
click at [1093, 41] on div "Clients TW KP Table New Client All Active 100 comm View" at bounding box center [852, 45] width 1302 height 90
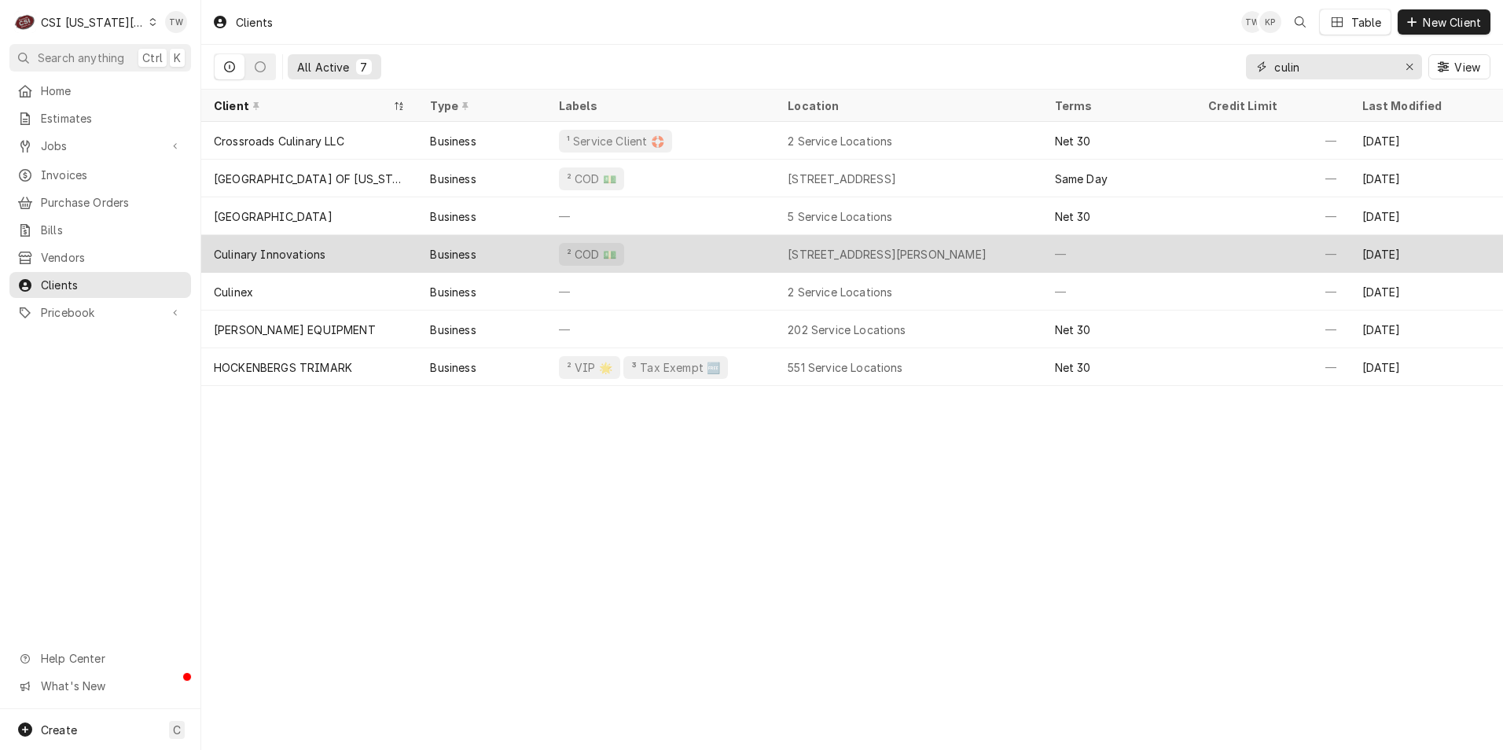
type input "culin"
click at [372, 253] on div "Culinary Innovations" at bounding box center [309, 254] width 216 height 38
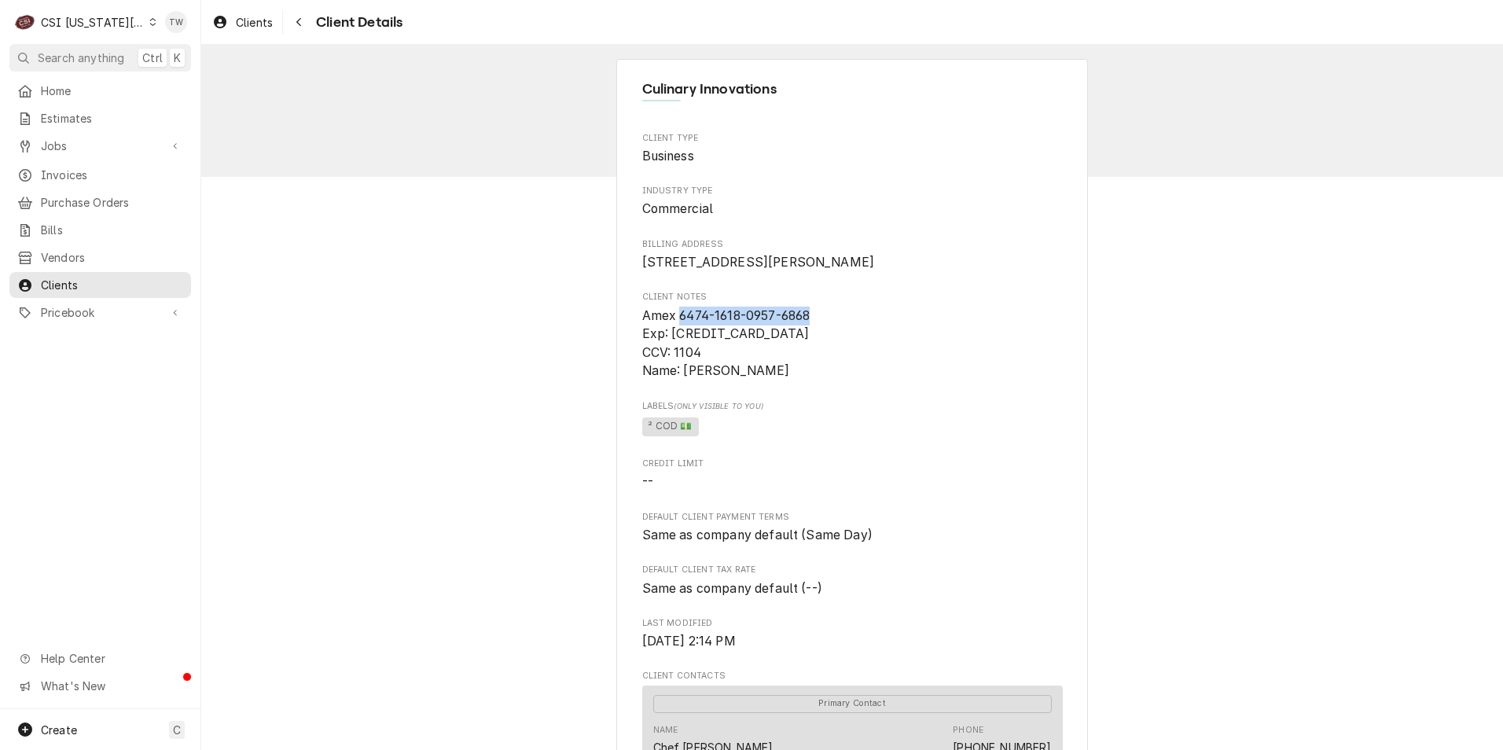
drag, startPoint x: 805, startPoint y: 334, endPoint x: 674, endPoint y: 334, distance: 131.3
click at [674, 334] on span "Amex 6474-1618-0957-6868 Exp: 06/30 CCV: 1104 Name: Marwan Chebaro" at bounding box center [726, 343] width 168 height 71
copy span "6474-1618-0957-6868"
drag, startPoint x: 782, startPoint y: 389, endPoint x: 681, endPoint y: 395, distance: 100.8
click at [681, 381] on span "Amex 6474-1618-0957-6868 Exp: 06/30 CCV: 1104 Name: Marwan Chebaro" at bounding box center [852, 344] width 421 height 75
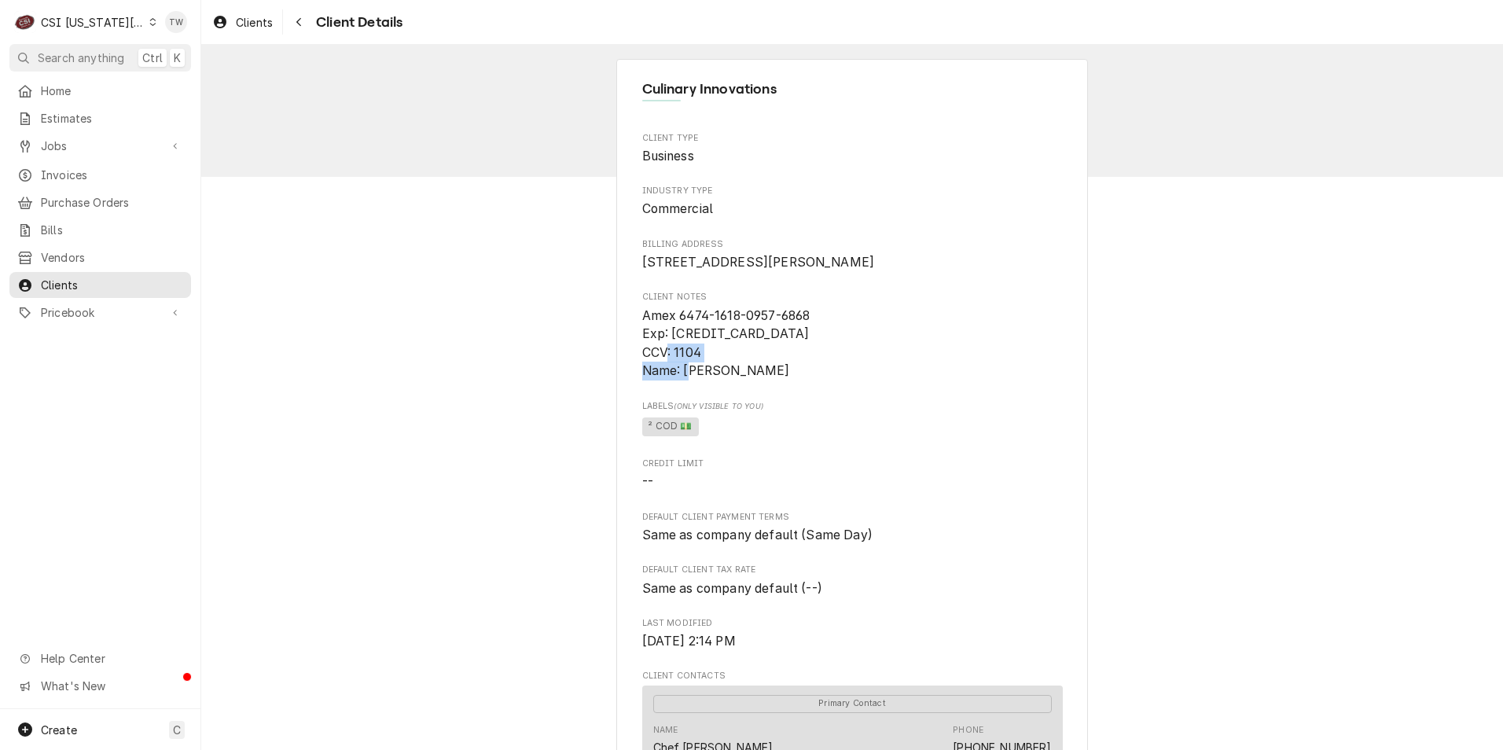
copy span "Marwan Chebaro"
drag, startPoint x: 637, startPoint y: 259, endPoint x: 829, endPoint y: 282, distance: 193.9
click at [829, 272] on span "5200 Metcalf Ave Overland Park, KS 66202" at bounding box center [852, 262] width 421 height 19
copy span "5200 Metcalf Ave Overland Park, KS 66202"
drag, startPoint x: 673, startPoint y: 333, endPoint x: 841, endPoint y: 340, distance: 168.4
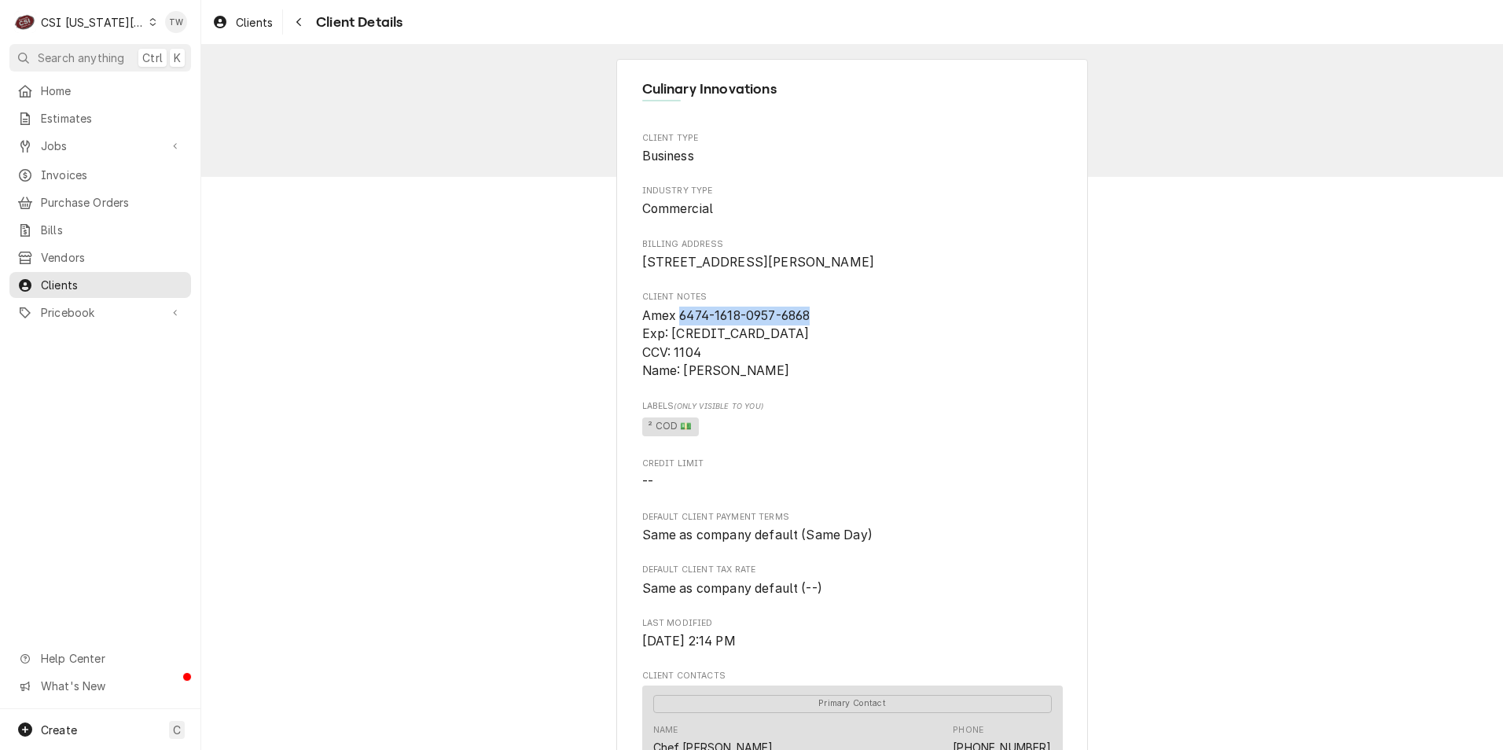
click at [841, 340] on span "Amex 6474-1618-0957-6868 Exp: 06/30 CCV: 1104 Name: Marwan Chebaro" at bounding box center [852, 344] width 421 height 75
copy span "6474-1618-0957-6868"
